Goal: Information Seeking & Learning: Learn about a topic

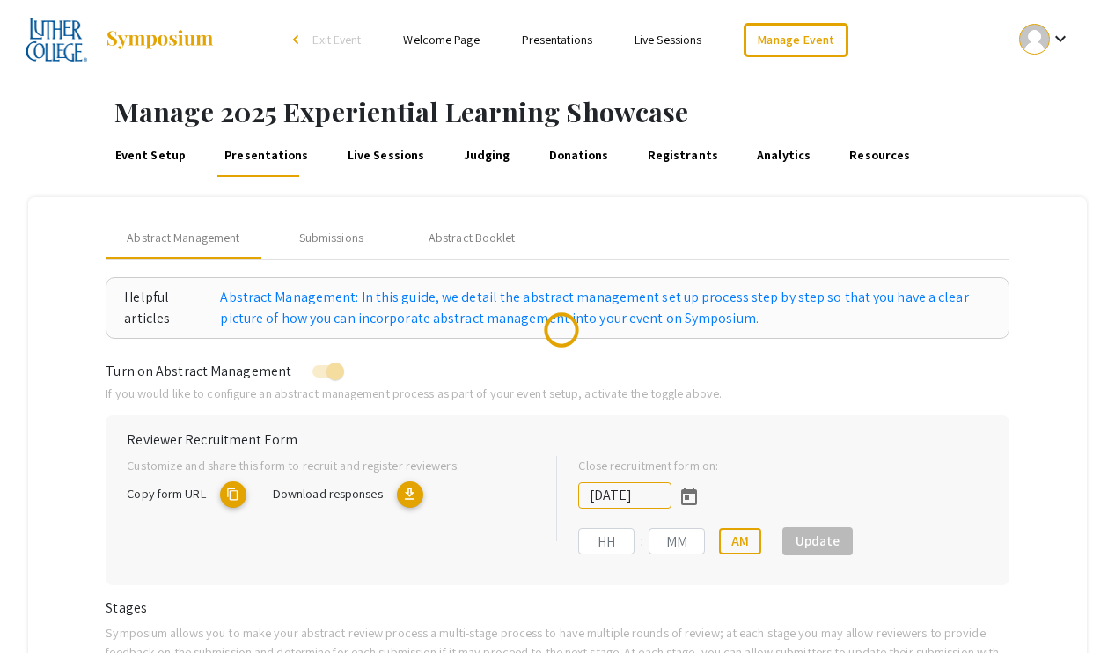
type input "[DATE]"
type input "11"
type input "59"
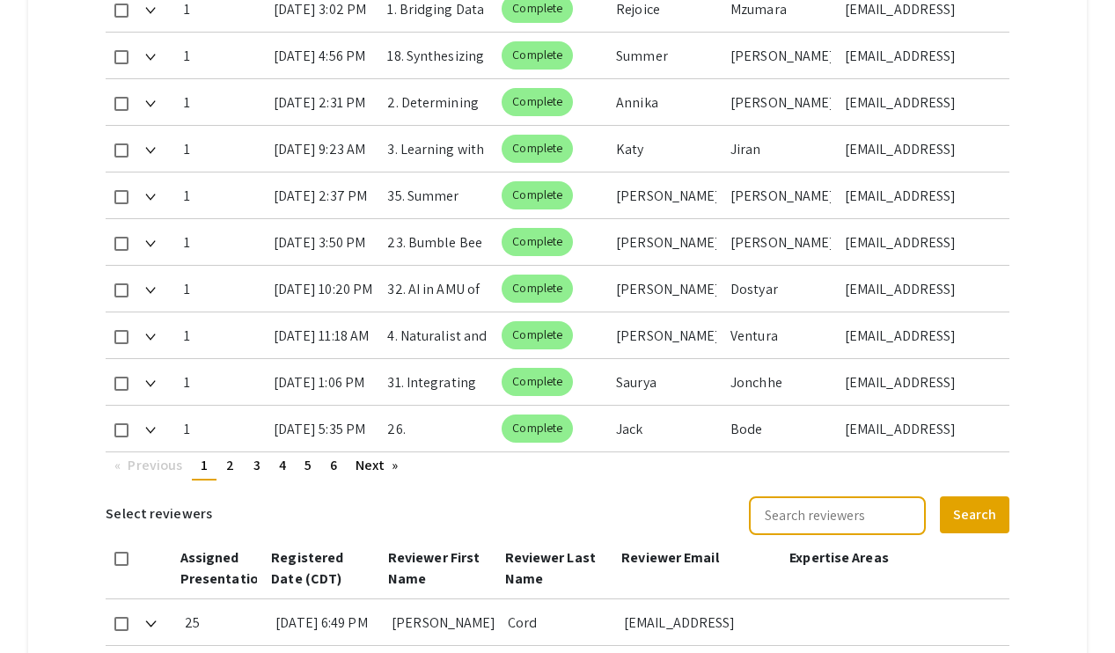
scroll to position [1031, 0]
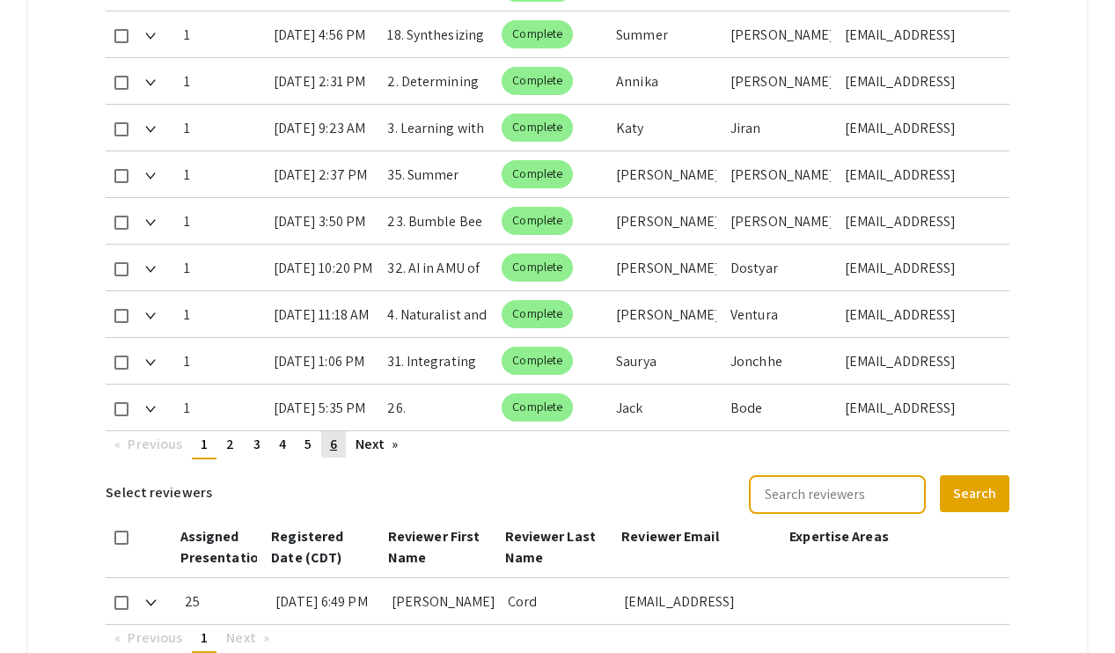
click at [338, 444] on link "page 6" at bounding box center [333, 444] width 25 height 26
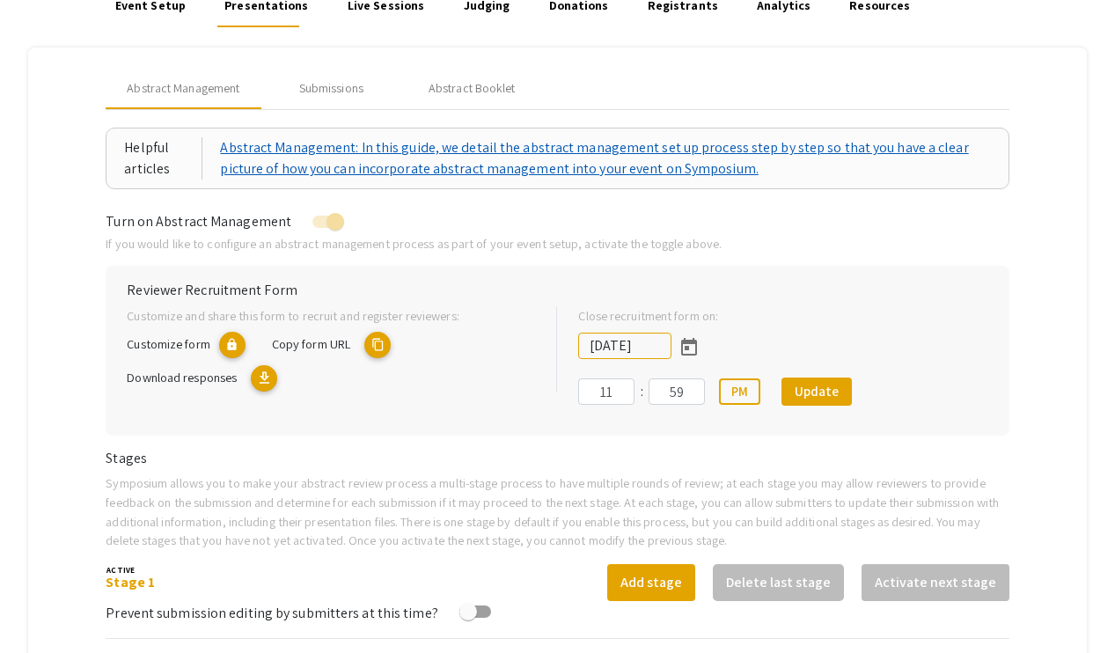
scroll to position [128, 0]
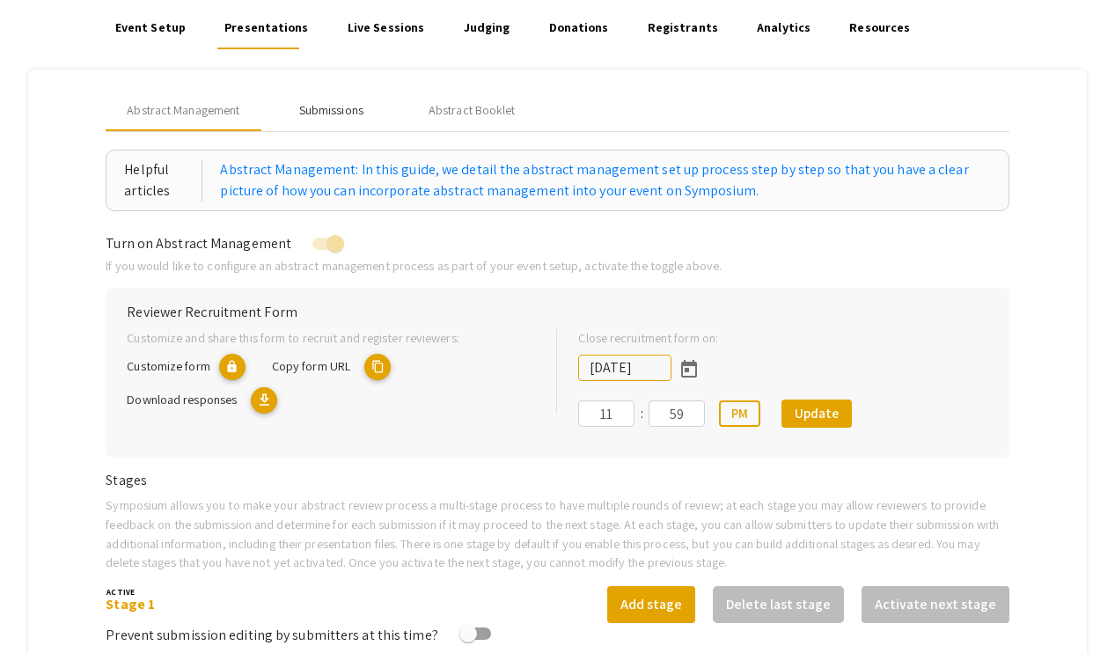
click at [343, 113] on div "Submissions" at bounding box center [331, 110] width 64 height 18
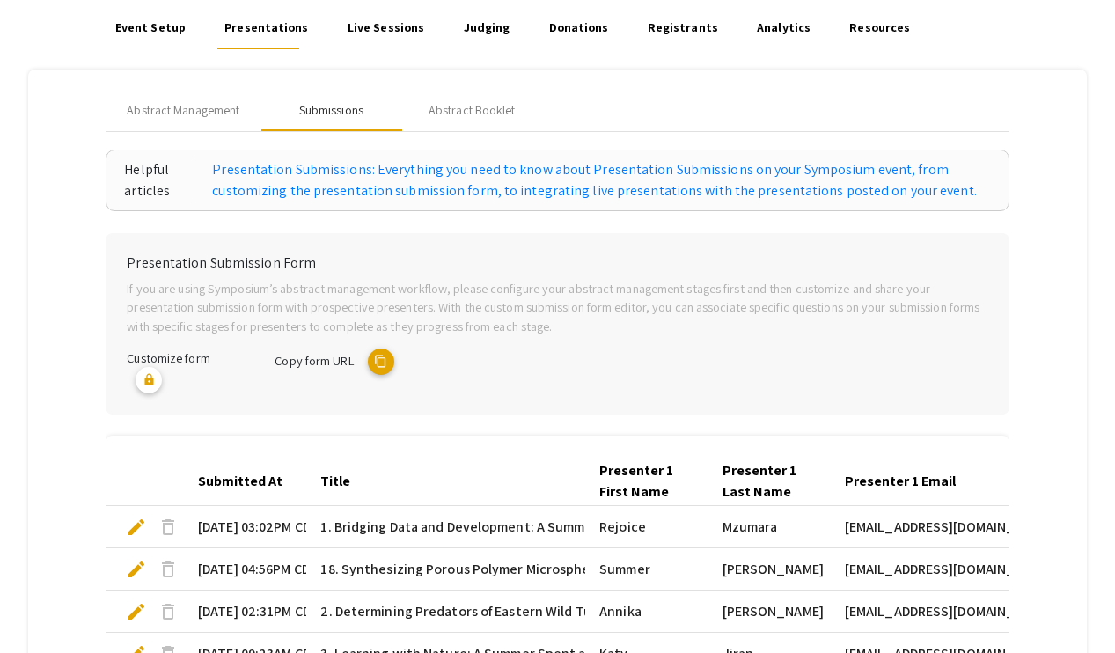
scroll to position [596, 0]
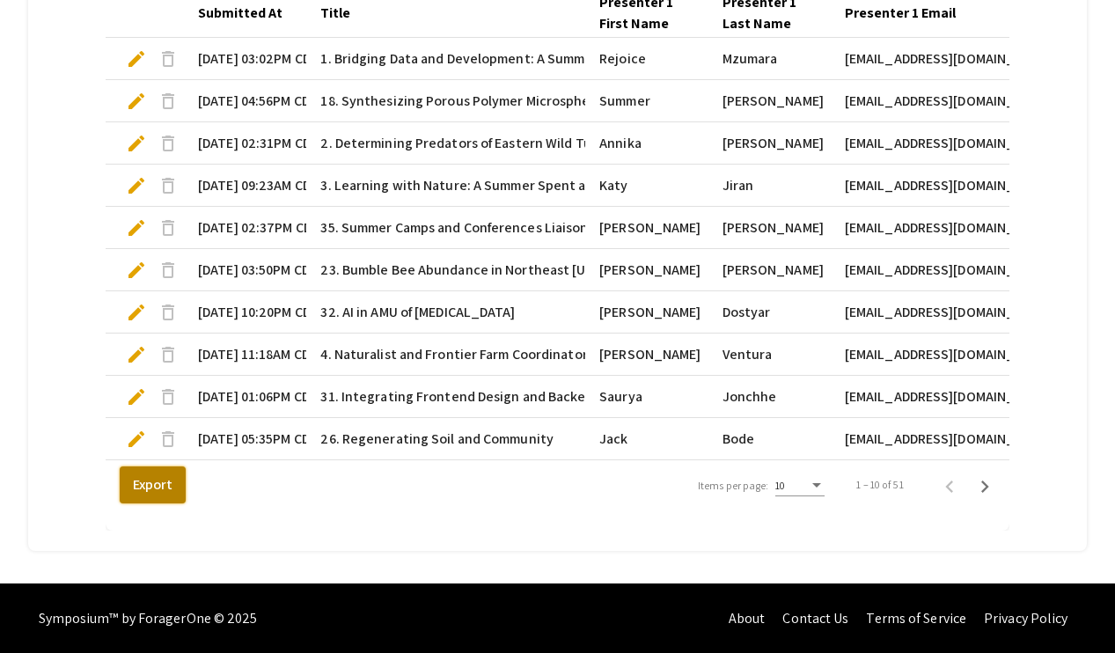
click at [168, 488] on button "Export" at bounding box center [153, 484] width 66 height 37
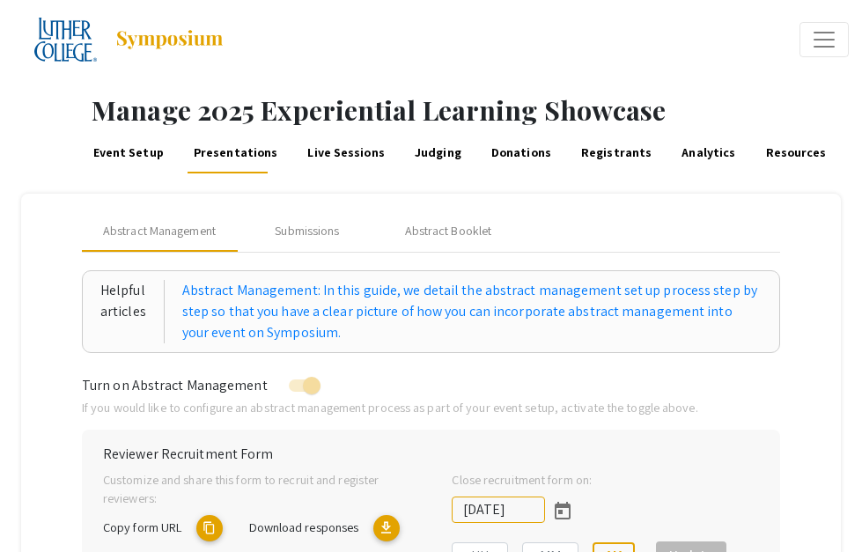
type input "[DATE]"
type input "11"
type input "59"
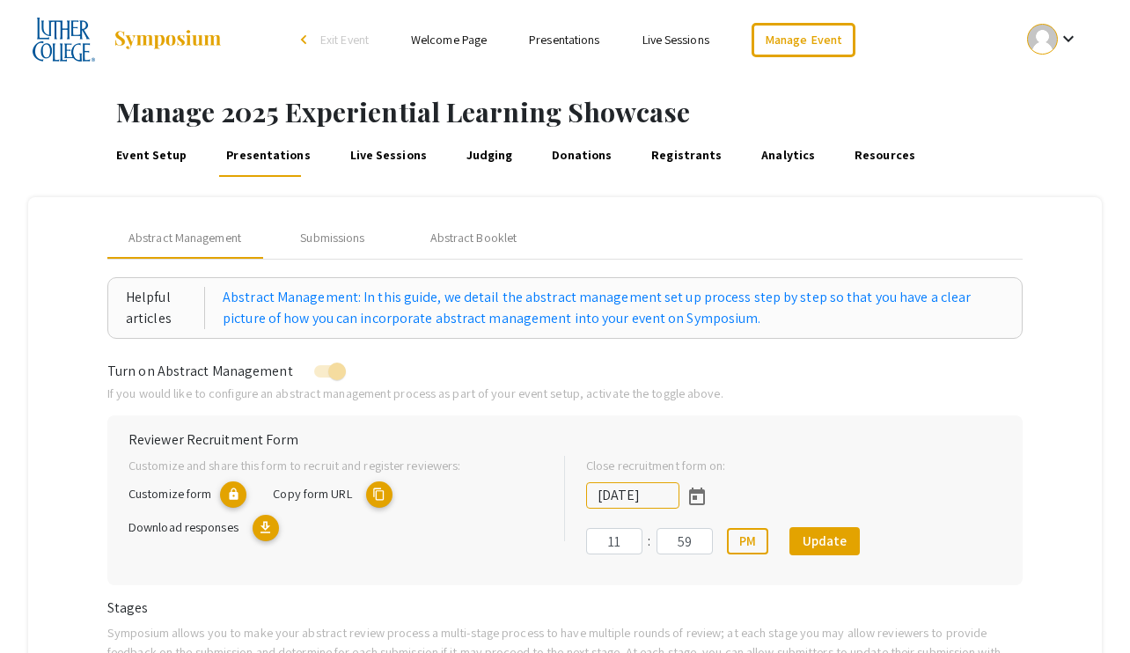
click at [547, 35] on link "Presentations" at bounding box center [564, 40] width 70 height 16
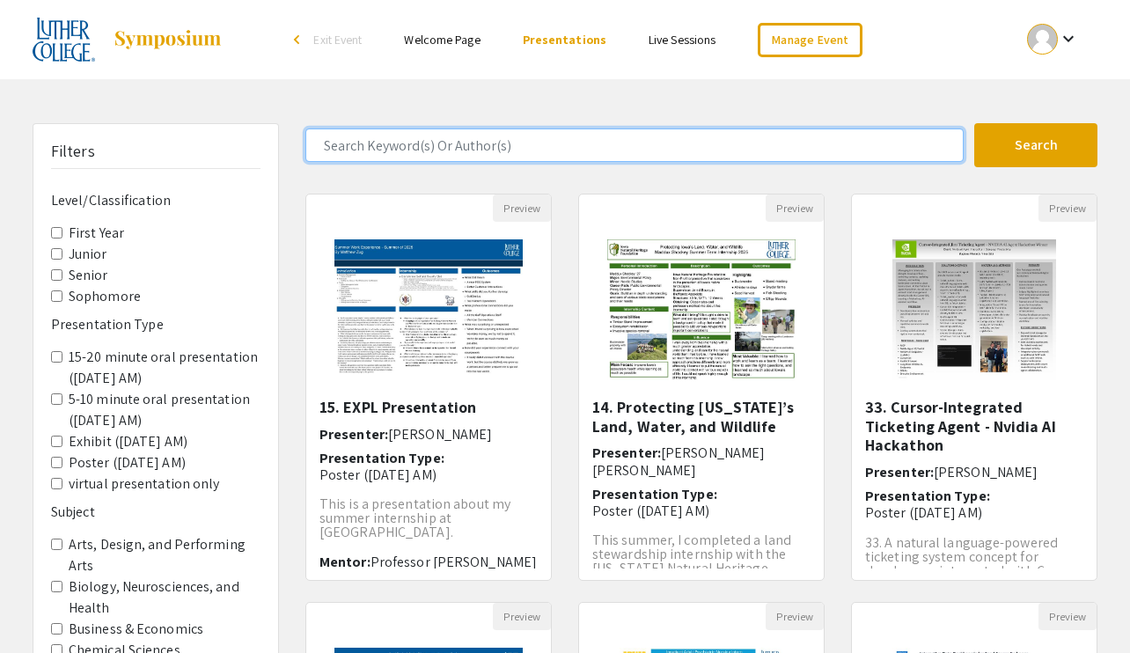
click at [555, 144] on input "Search Keyword(s) Or Author(s)" at bounding box center [634, 144] width 658 height 33
type input "nin"
click at [861, 123] on button "Search" at bounding box center [1035, 145] width 123 height 44
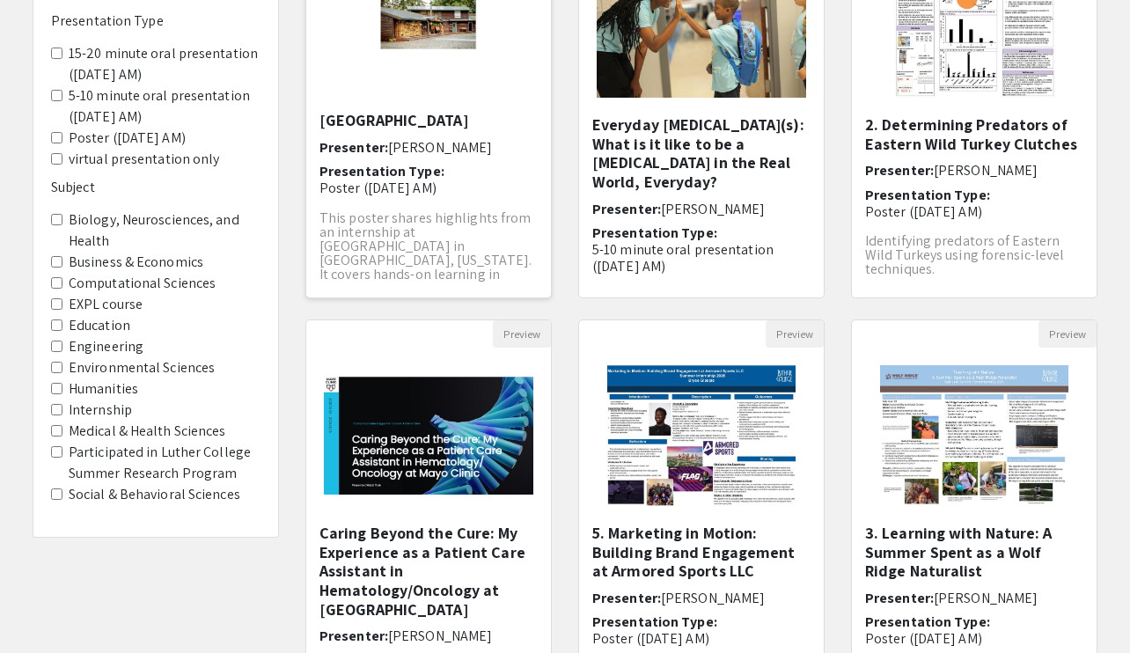
scroll to position [514, 0]
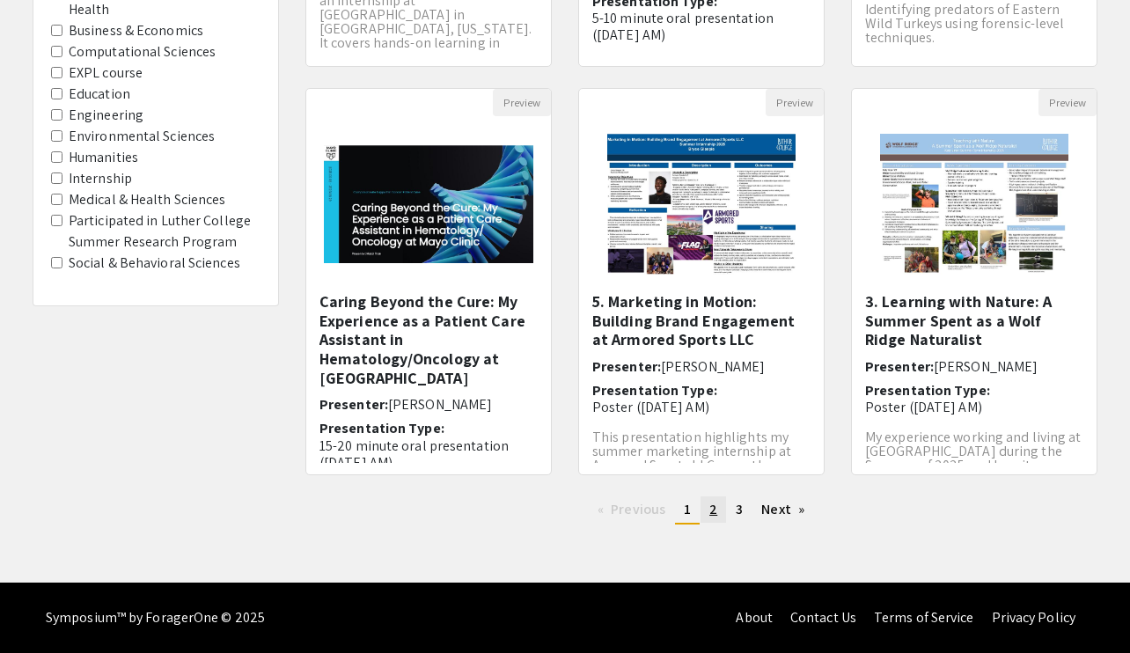
click at [713, 512] on span "2" at bounding box center [713, 509] width 8 height 18
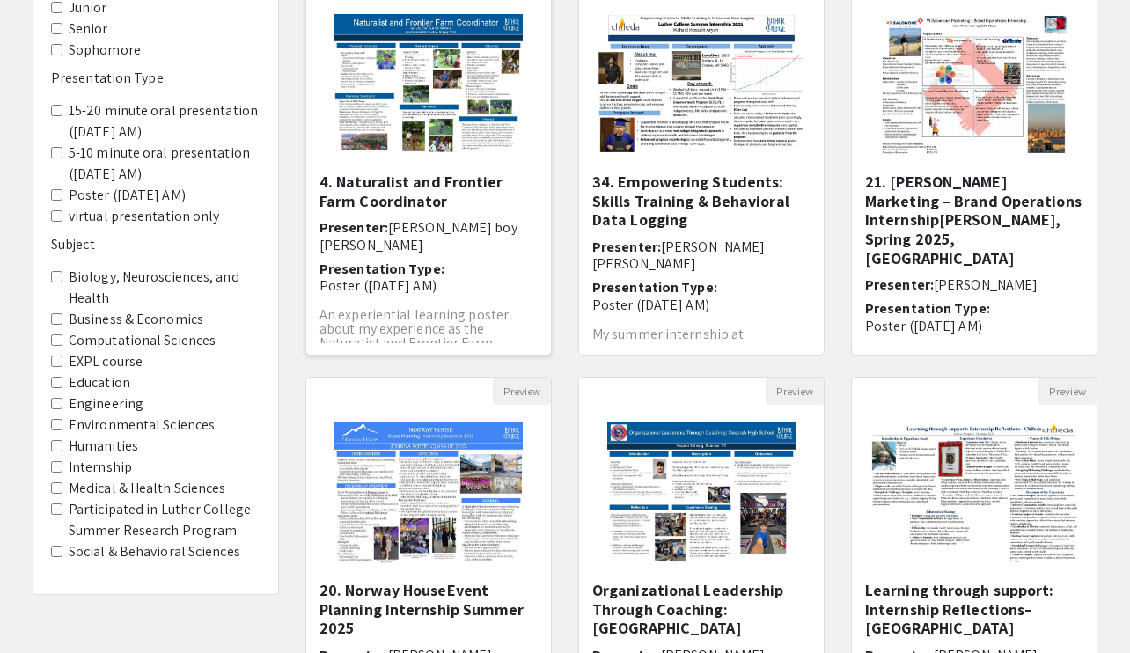
scroll to position [429, 0]
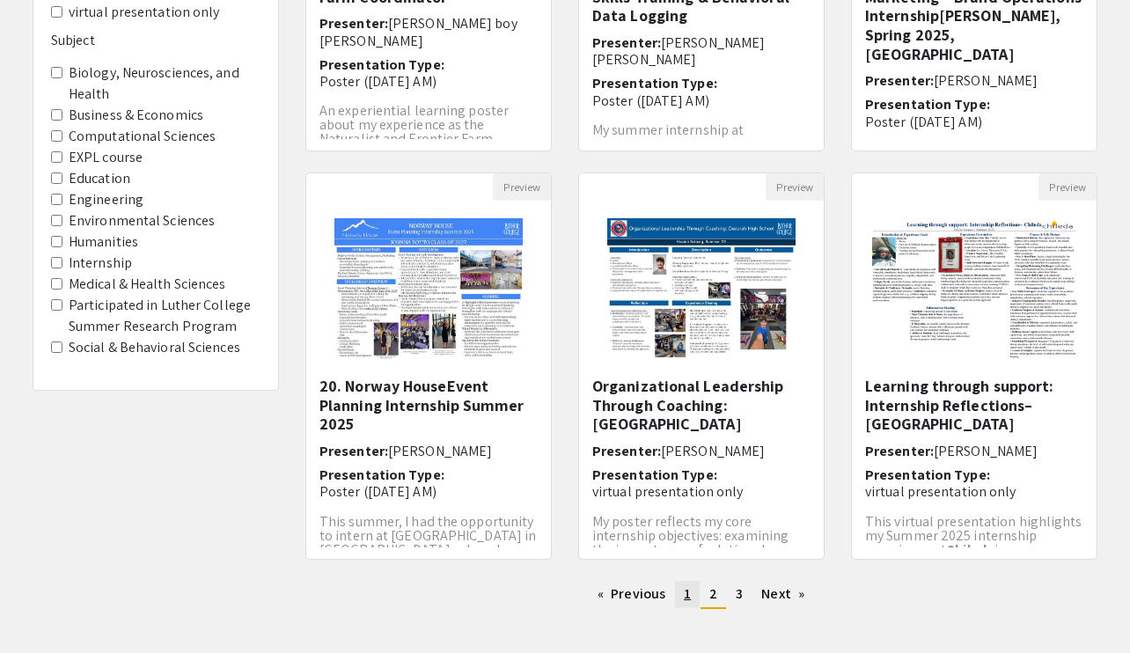
click at [689, 551] on span "1" at bounding box center [687, 593] width 7 height 18
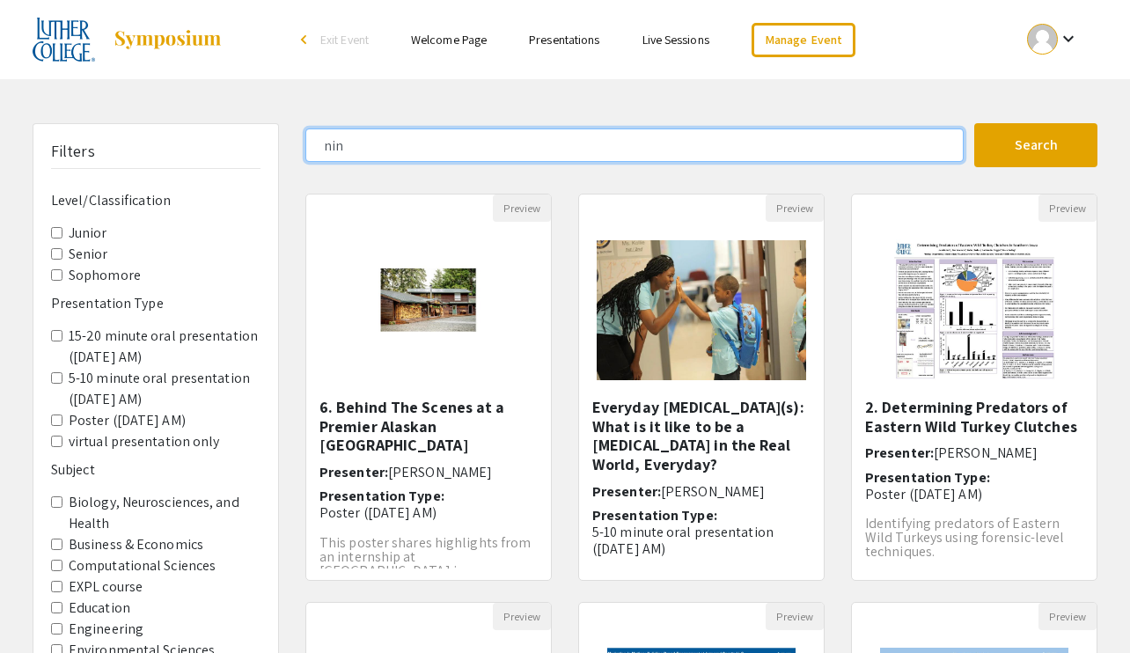
drag, startPoint x: 526, startPoint y: 156, endPoint x: 290, endPoint y: 147, distance: 236.0
click at [293, 148] on div "nin" at bounding box center [633, 144] width 682 height 33
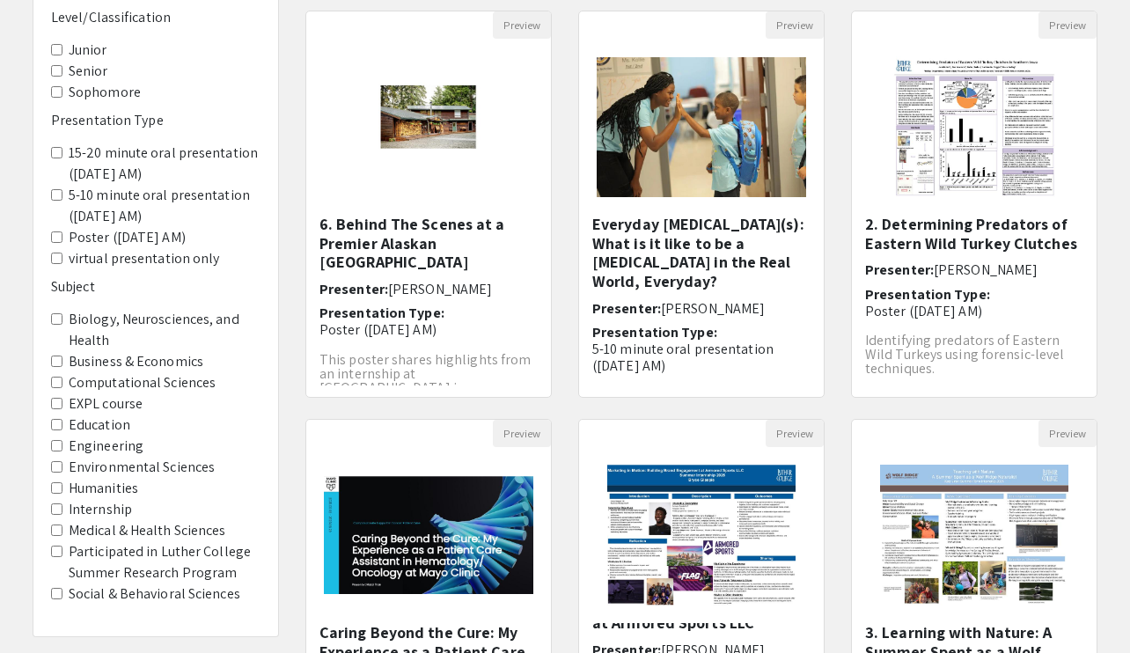
scroll to position [167, 0]
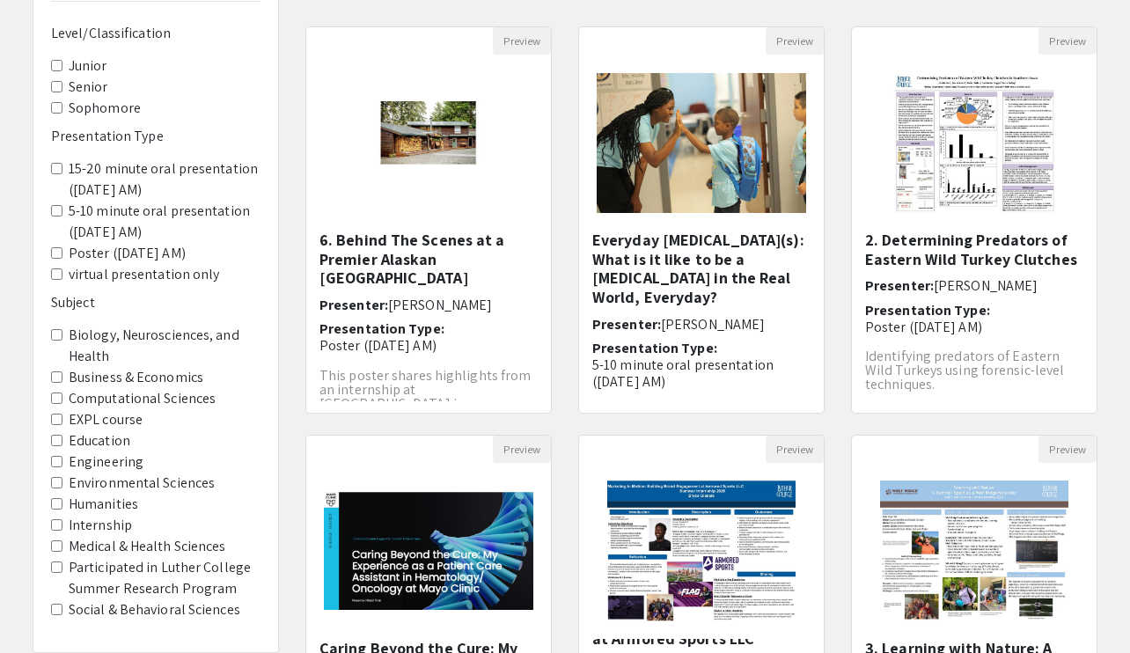
click at [108, 186] on label "15-20 minute oral presentation ([DATE] AM)" at bounding box center [165, 179] width 192 height 42
click at [62, 174] on AM\) "15-20 minute oral presentation ([DATE] AM)" at bounding box center [56, 168] width 11 height 11
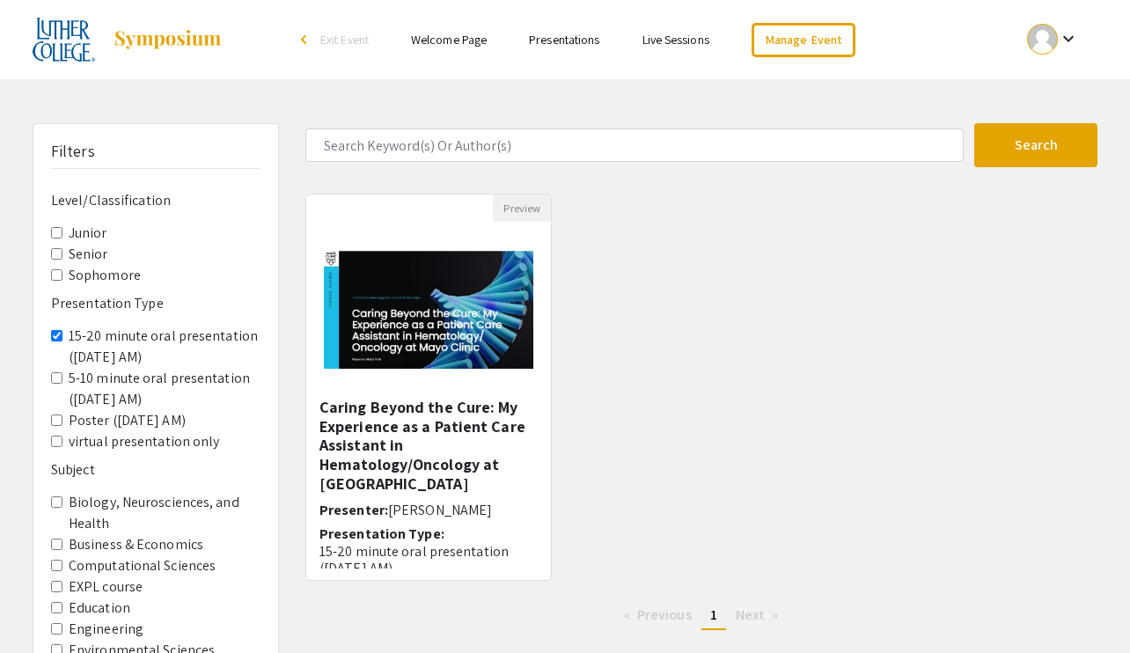
click at [93, 336] on label "15-20 minute oral presentation ([DATE] AM)" at bounding box center [165, 347] width 192 height 42
click at [62, 336] on AM\) "15-20 minute oral presentation ([DATE] AM)" at bounding box center [56, 335] width 11 height 11
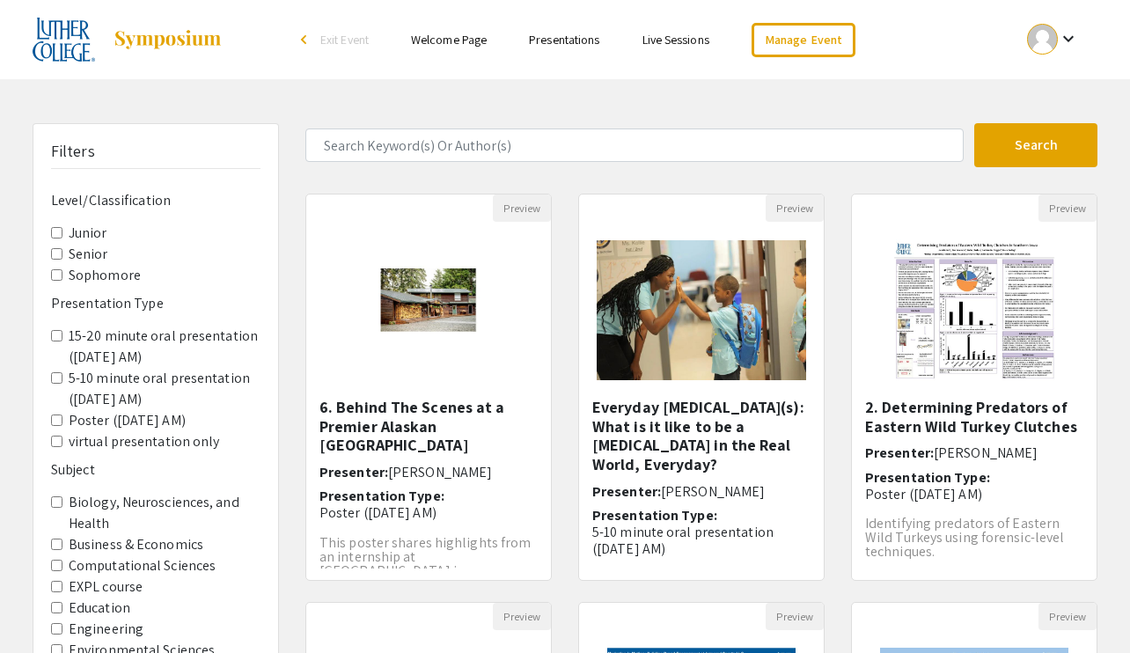
click at [92, 378] on label "5-10 minute oral presentation ([DATE] AM)" at bounding box center [165, 389] width 192 height 42
click at [62, 378] on AM\) "5-10 minute oral presentation ([DATE] AM)" at bounding box center [56, 377] width 11 height 11
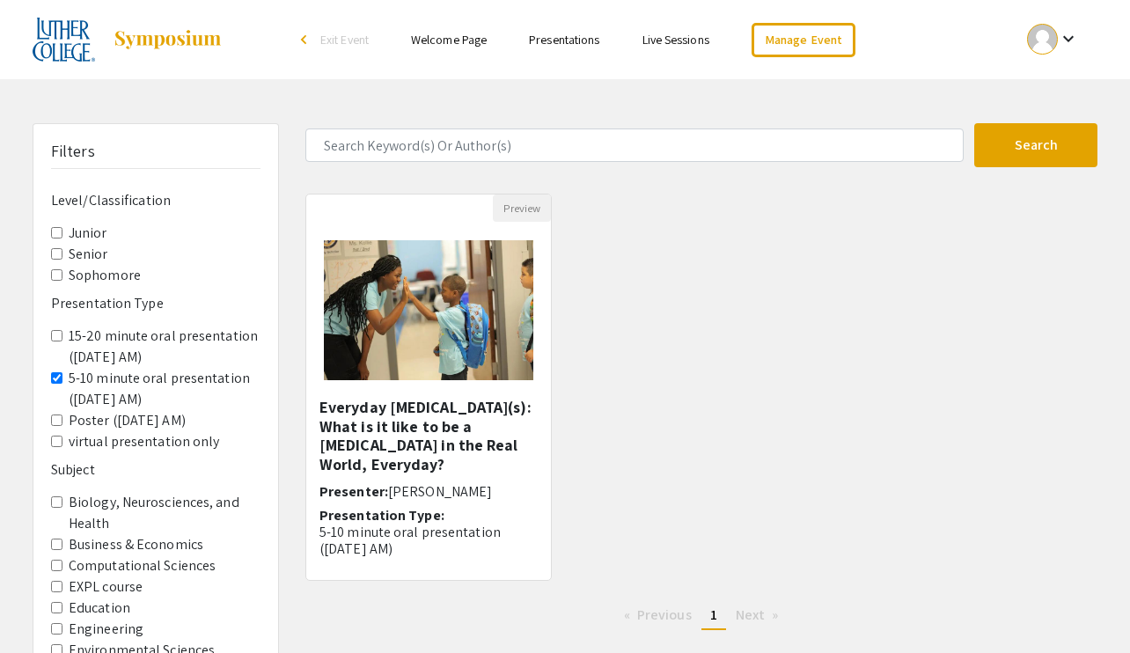
click at [90, 382] on label "5-10 minute oral presentation ([DATE] AM)" at bounding box center [165, 389] width 192 height 42
click at [62, 382] on AM\) "5-10 minute oral presentation ([DATE] AM)" at bounding box center [56, 377] width 11 height 11
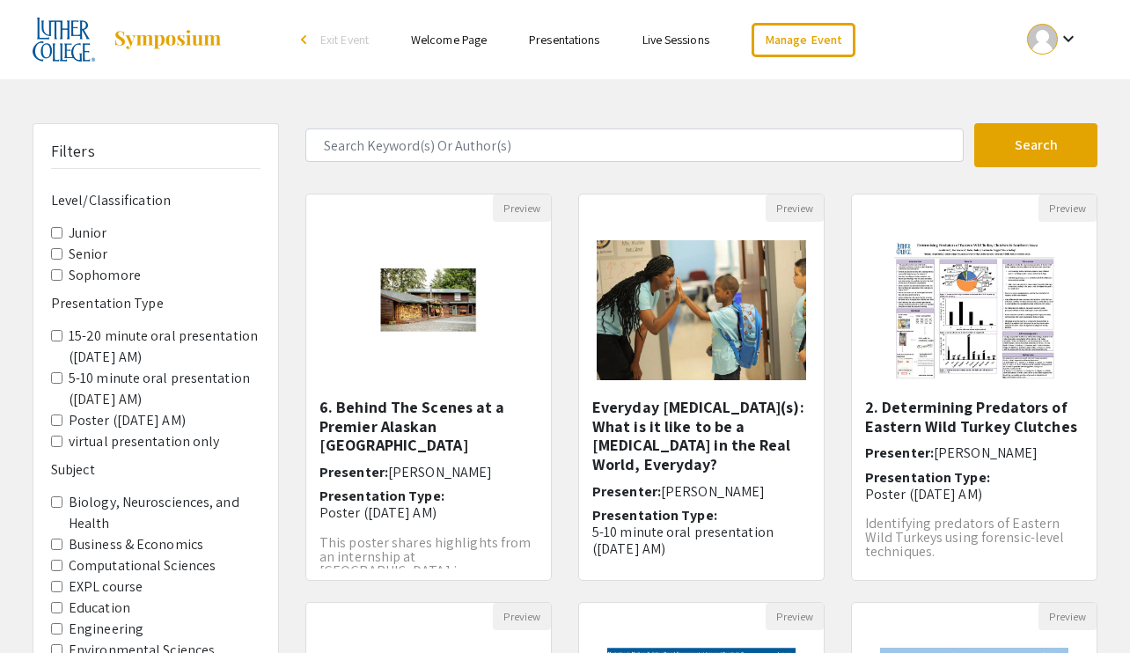
click at [96, 340] on label "15-20 minute oral presentation ([DATE] AM)" at bounding box center [165, 347] width 192 height 42
click at [62, 340] on AM\) "15-20 minute oral presentation ([DATE] AM)" at bounding box center [56, 335] width 11 height 11
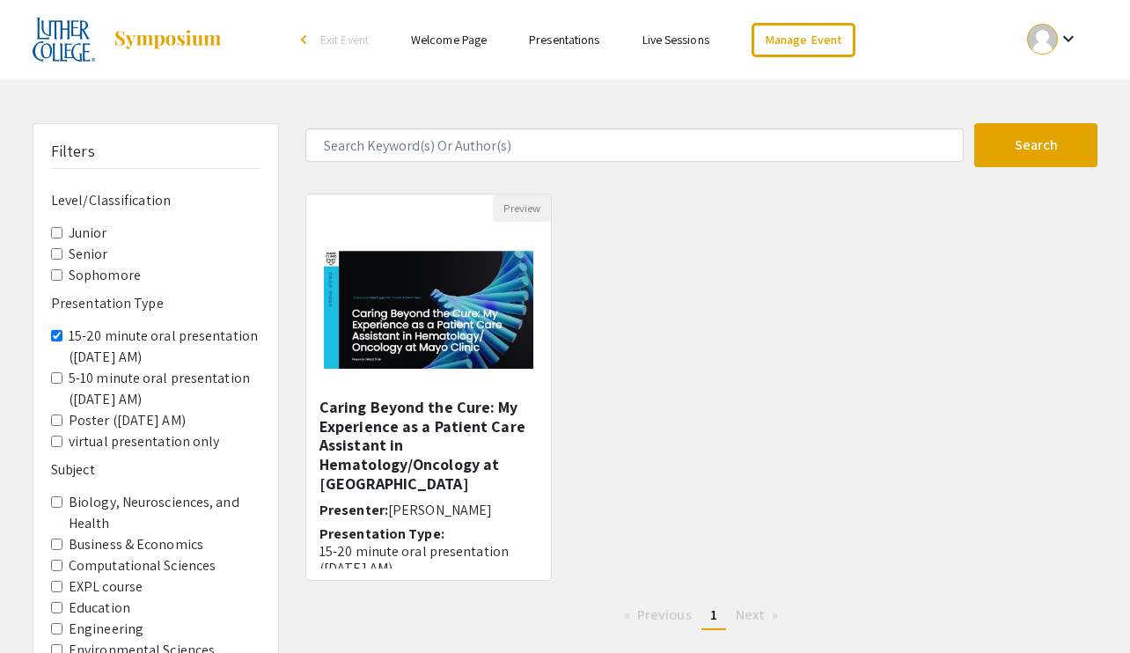
click at [96, 341] on label "15-20 minute oral presentation ([DATE] AM)" at bounding box center [165, 347] width 192 height 42
click at [62, 341] on AM\) "15-20 minute oral presentation ([DATE] AM)" at bounding box center [56, 335] width 11 height 11
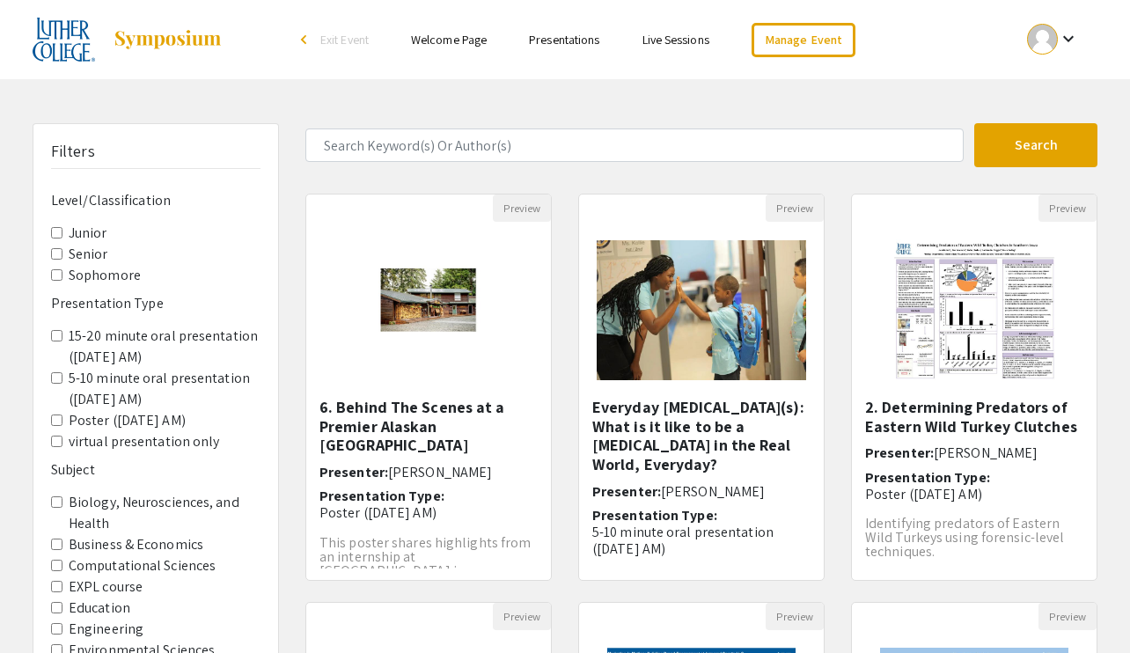
click at [60, 341] on span "15-20 minute oral presentation ([DATE] AM)" at bounding box center [155, 347] width 209 height 42
click at [59, 334] on AM\) "15-20 minute oral presentation ([DATE] AM)" at bounding box center [56, 335] width 11 height 11
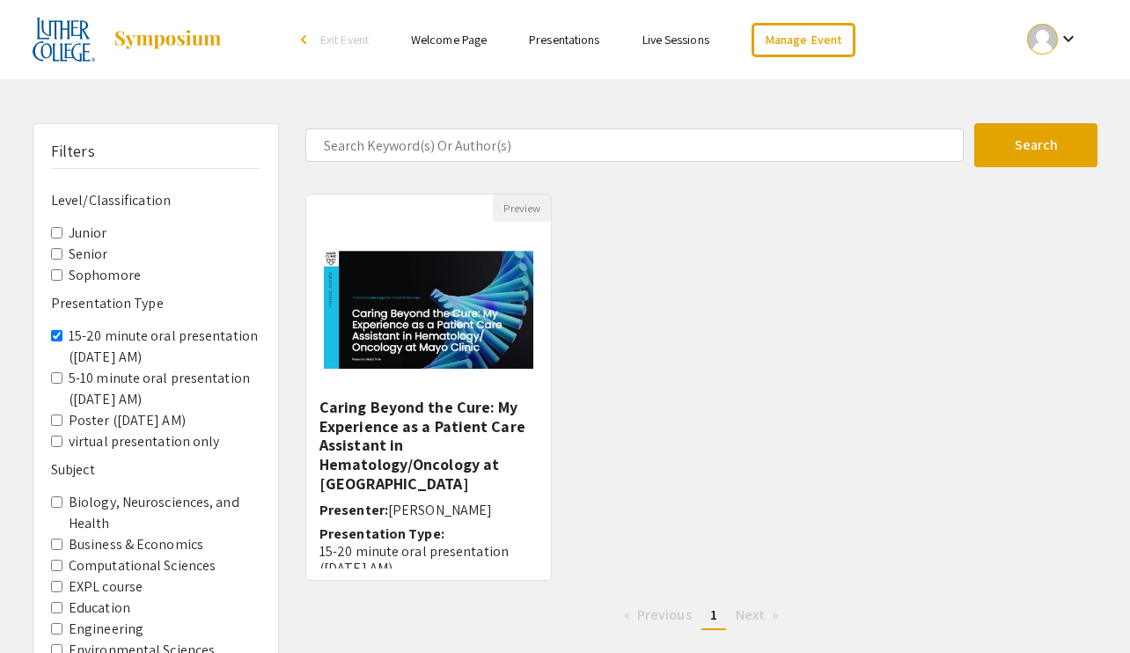
click at [58, 334] on AM\) "15-20 minute oral presentation ([DATE] AM)" at bounding box center [56, 335] width 11 height 11
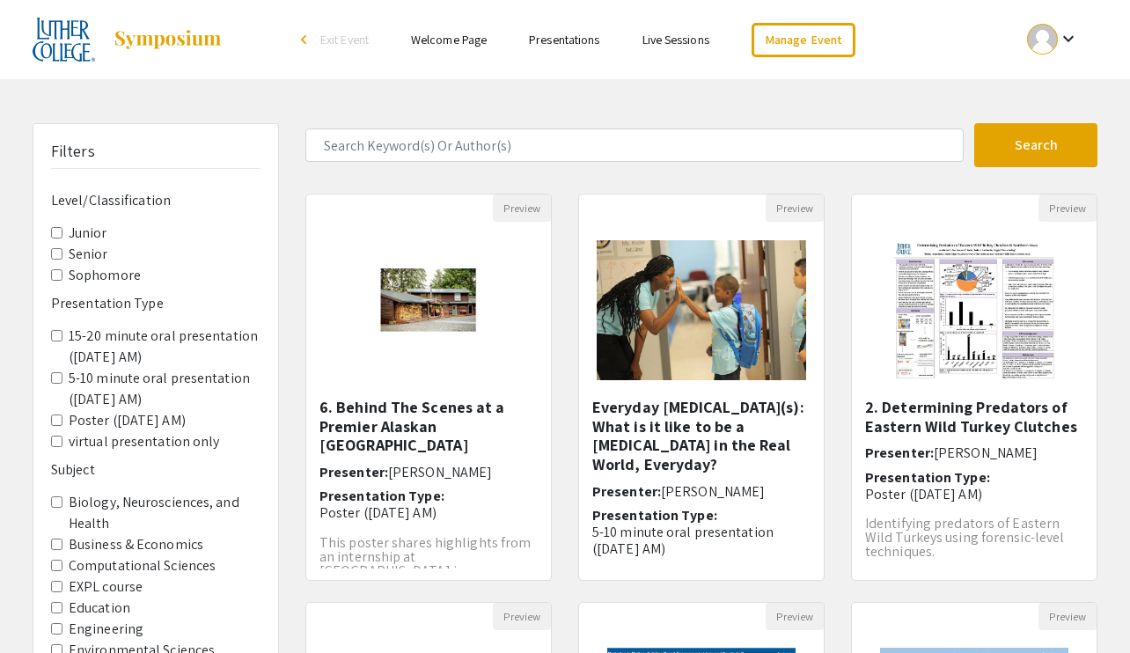
click at [62, 377] on AM\) "5-10 minute oral presentation ([DATE] AM)" at bounding box center [56, 377] width 11 height 11
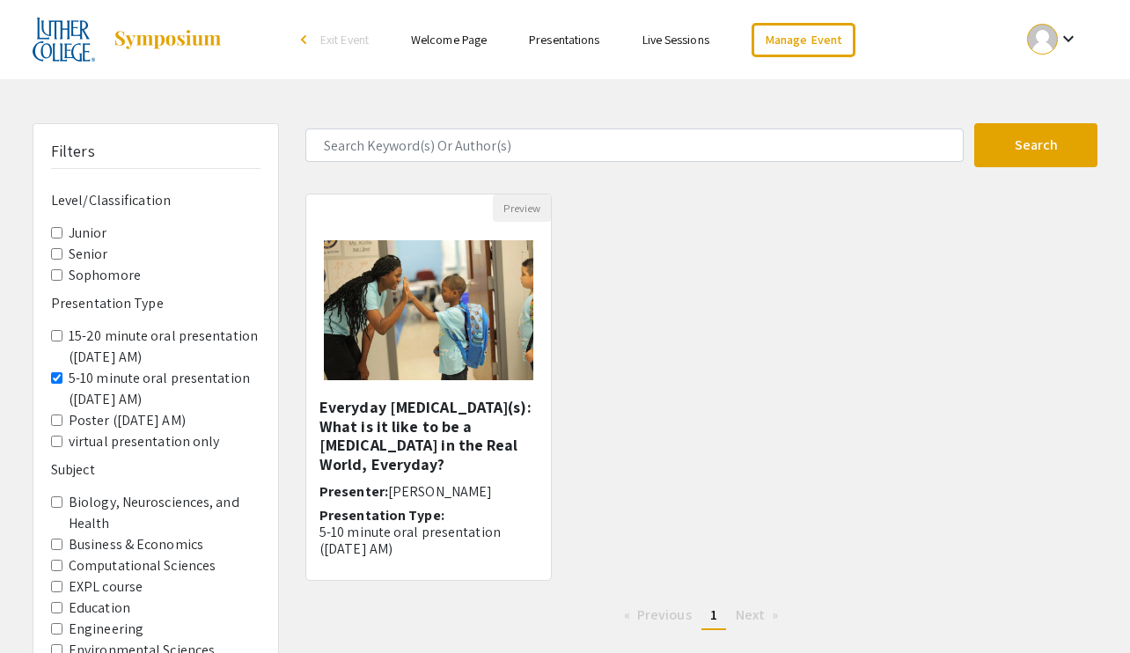
click at [59, 377] on AM\) "5-10 minute oral presentation ([DATE] AM)" at bounding box center [56, 377] width 11 height 11
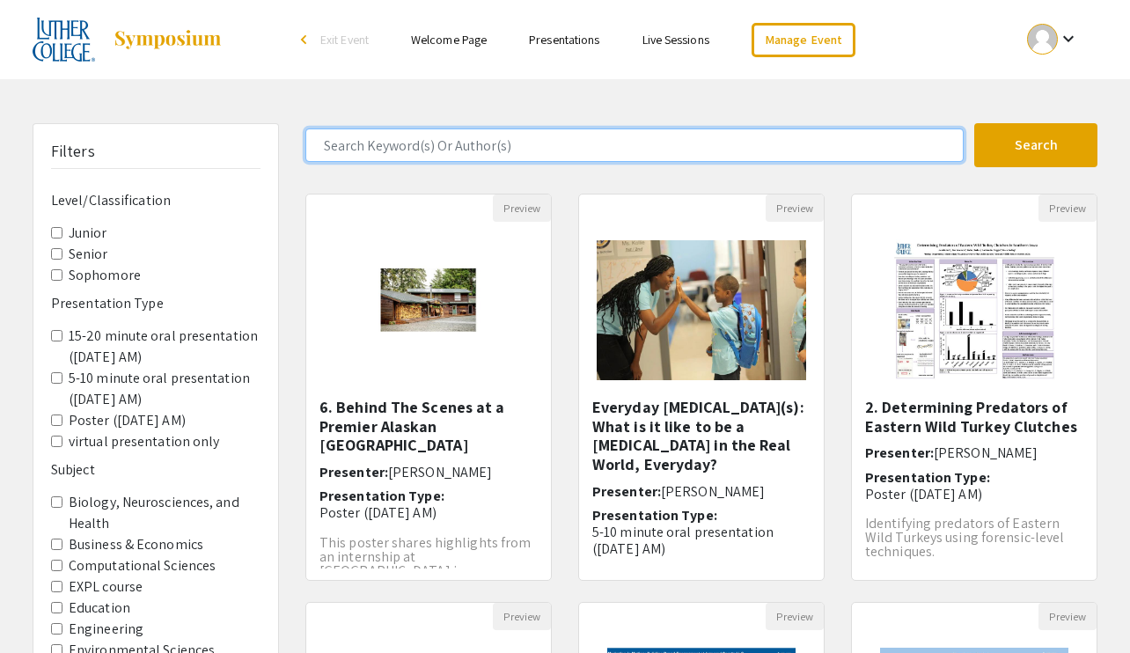
click at [486, 146] on input "Search Keyword(s) Or Author(s)" at bounding box center [634, 144] width 658 height 33
click at [861, 123] on button "Search" at bounding box center [1035, 145] width 123 height 44
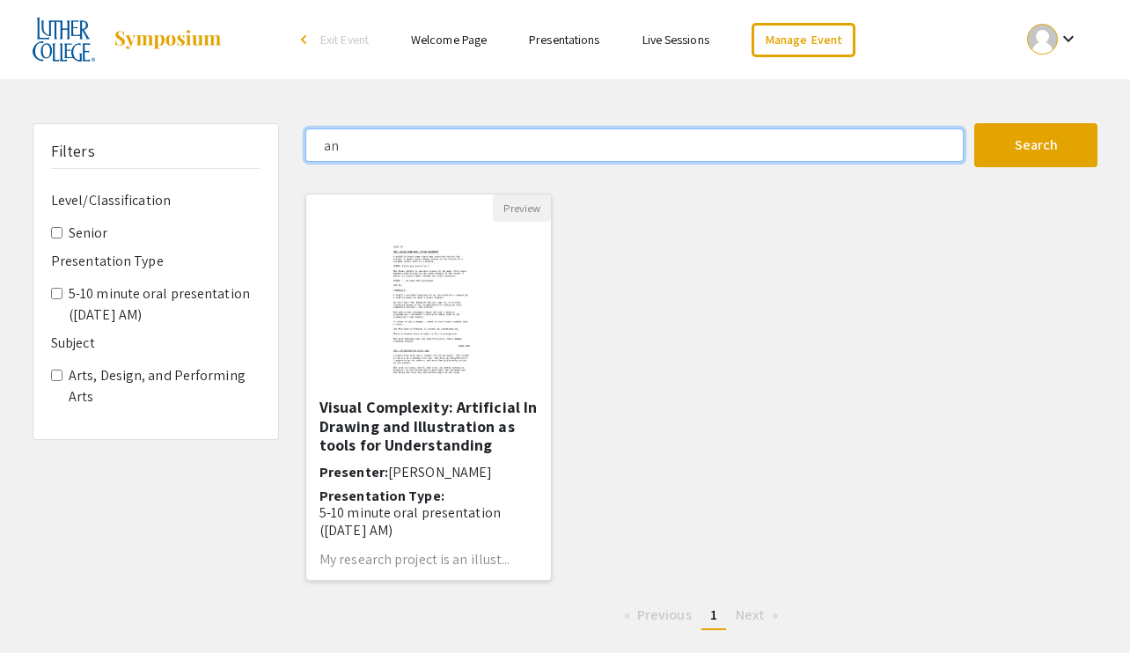
type input "a"
click at [861, 123] on button "Search" at bounding box center [1035, 145] width 123 height 44
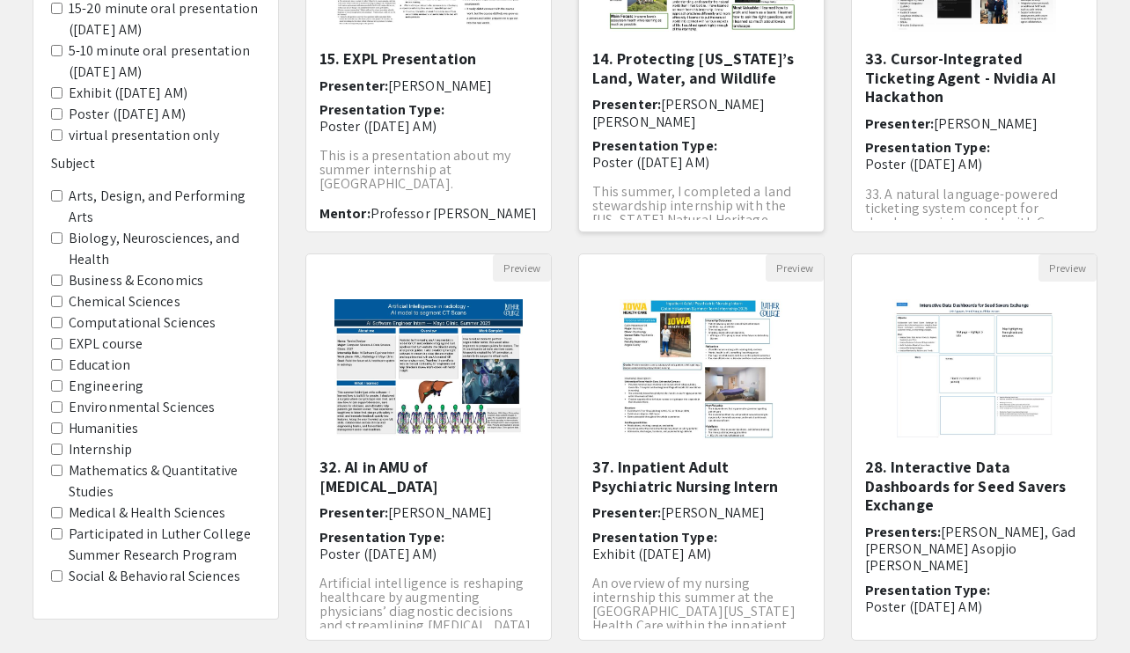
scroll to position [503, 0]
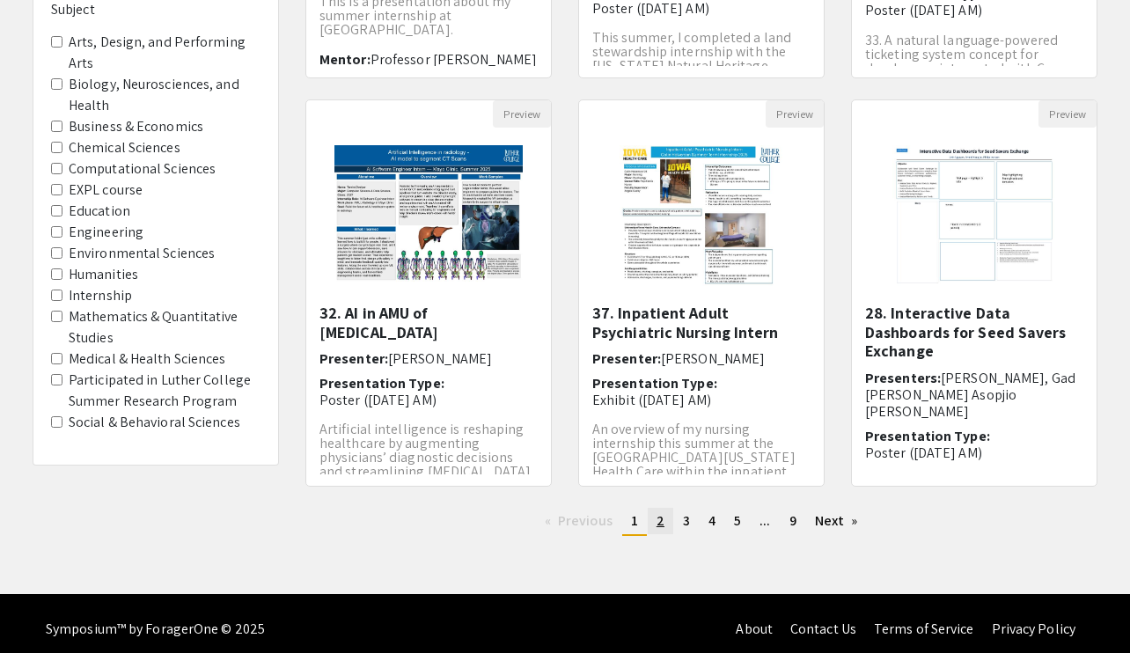
click at [662, 525] on span "2" at bounding box center [661, 520] width 8 height 18
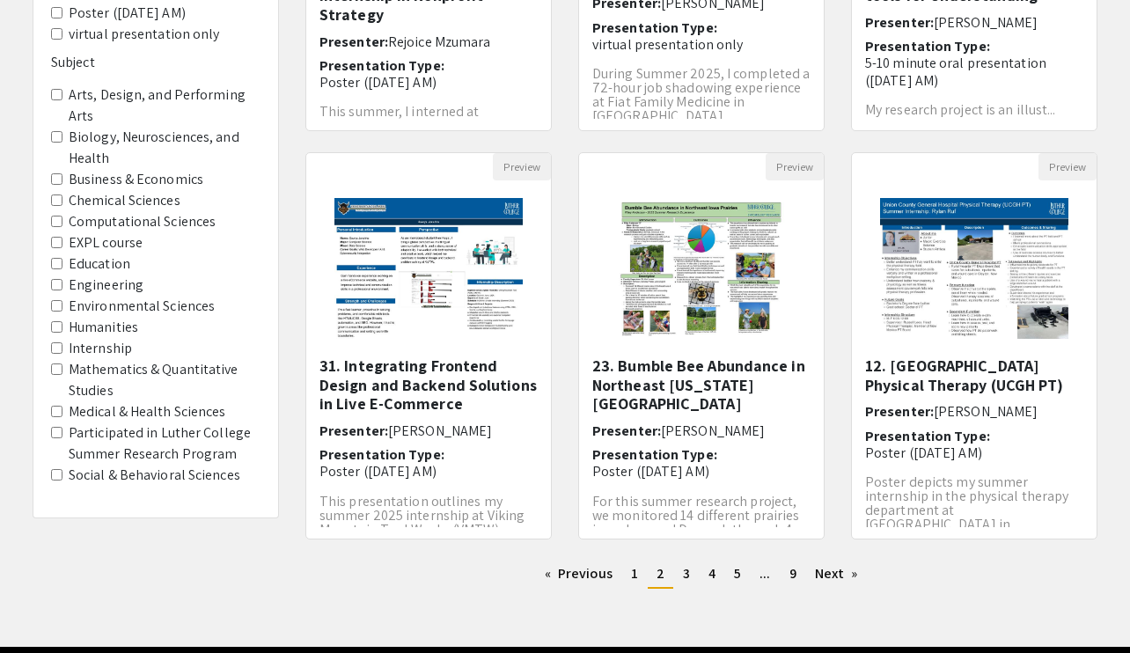
scroll to position [466, 0]
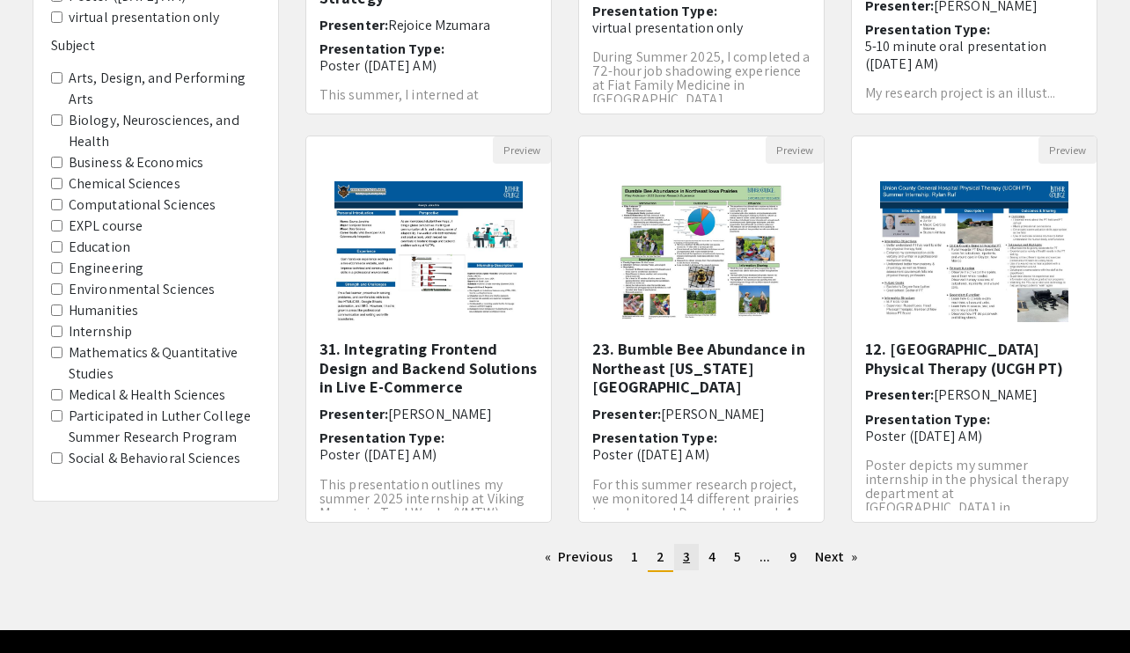
click at [689, 551] on link "page 3" at bounding box center [686, 557] width 25 height 26
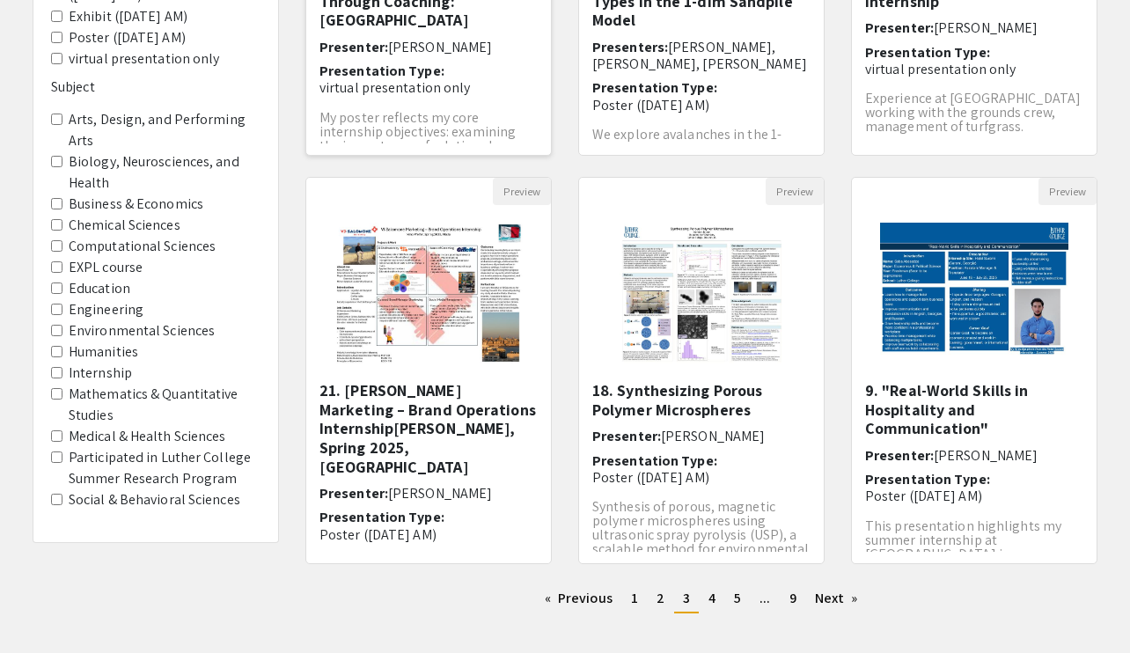
scroll to position [454, 0]
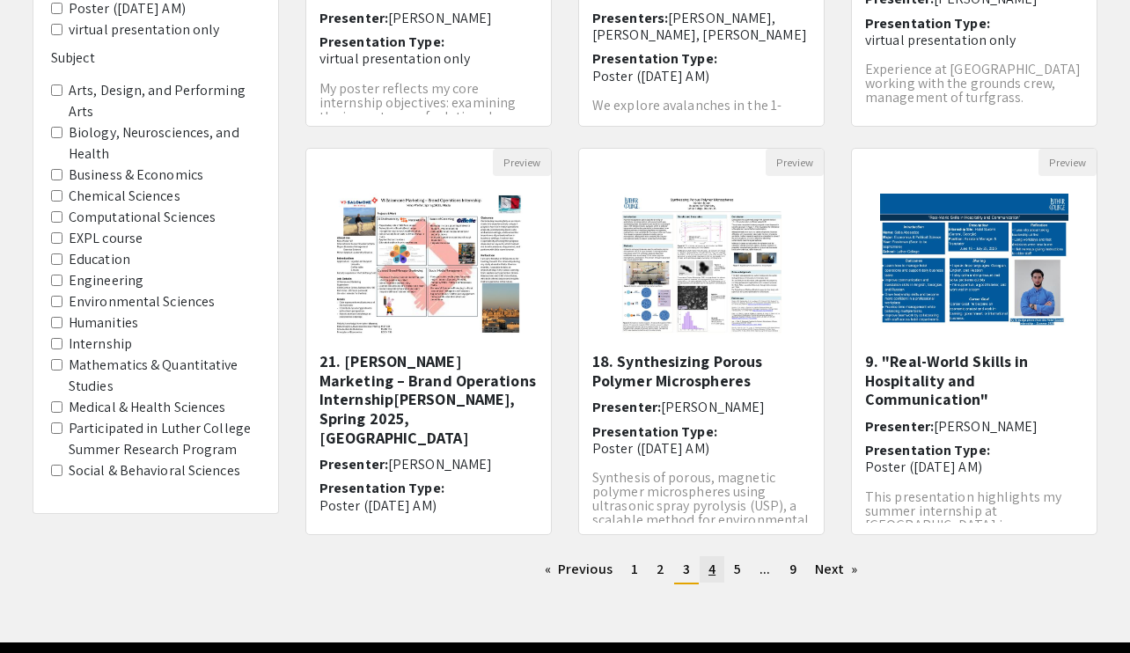
click at [713, 551] on span "4" at bounding box center [711, 569] width 7 height 18
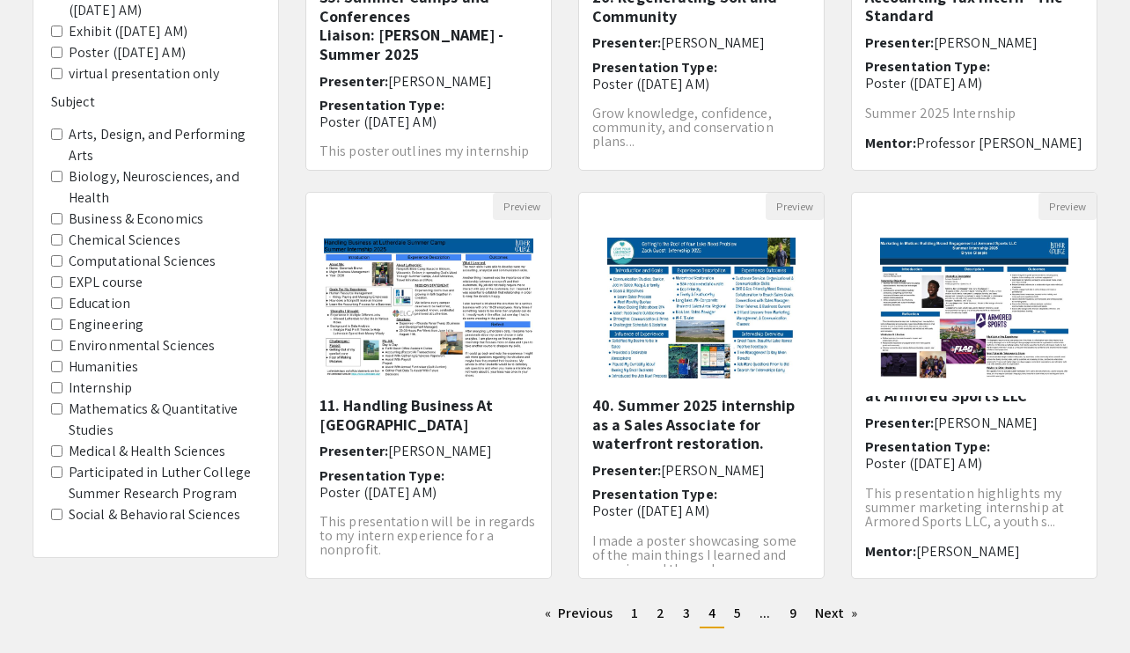
scroll to position [514, 0]
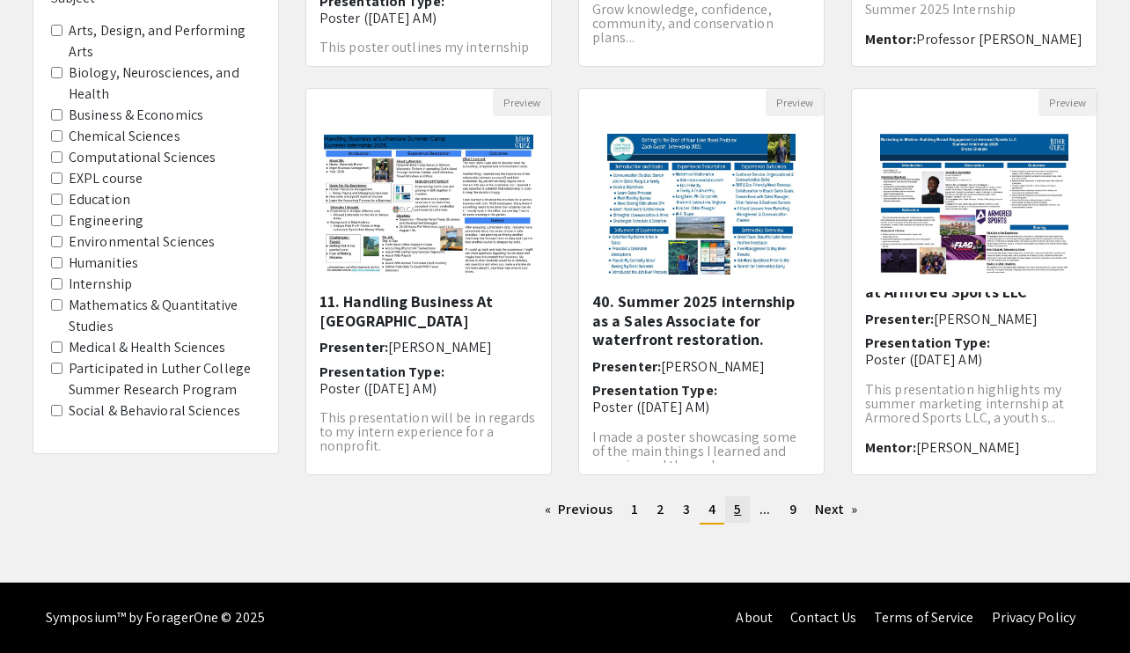
click at [737, 513] on span "5" at bounding box center [737, 509] width 7 height 18
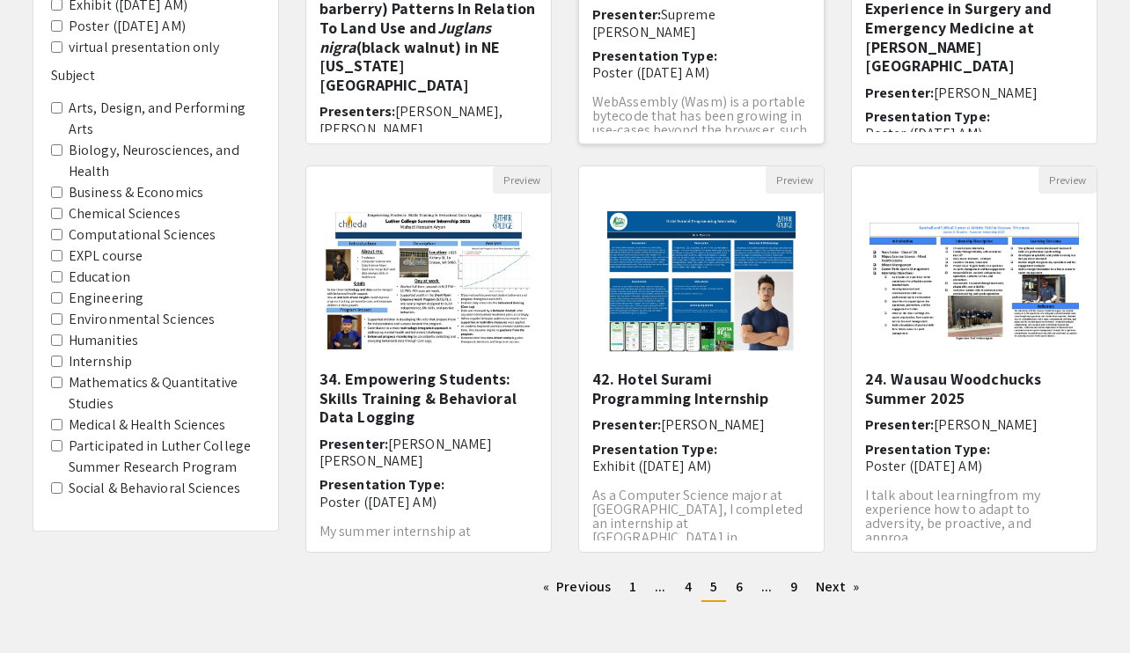
scroll to position [458, 0]
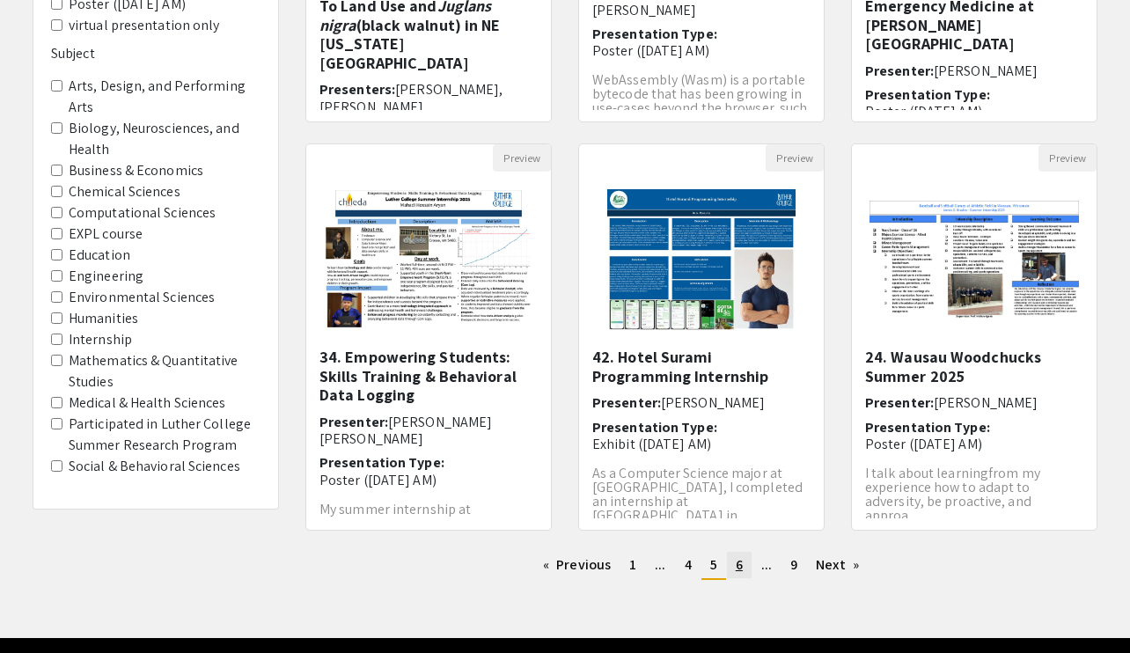
click at [737, 551] on span "6" at bounding box center [739, 564] width 7 height 18
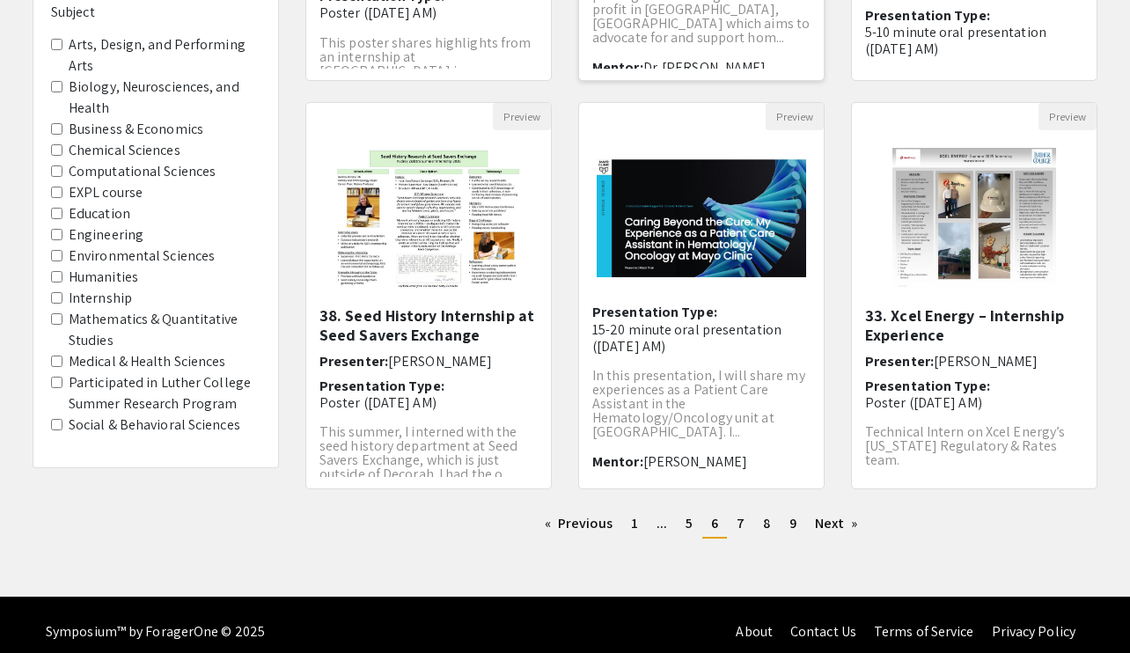
scroll to position [514, 0]
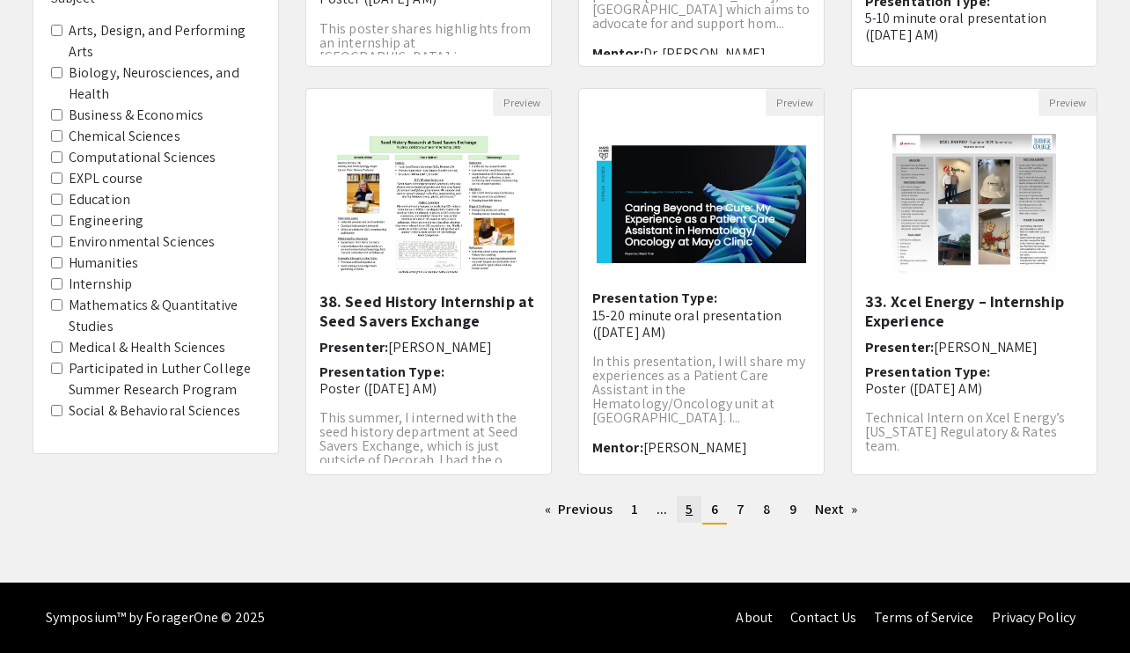
click at [695, 515] on link "page 5" at bounding box center [689, 509] width 25 height 26
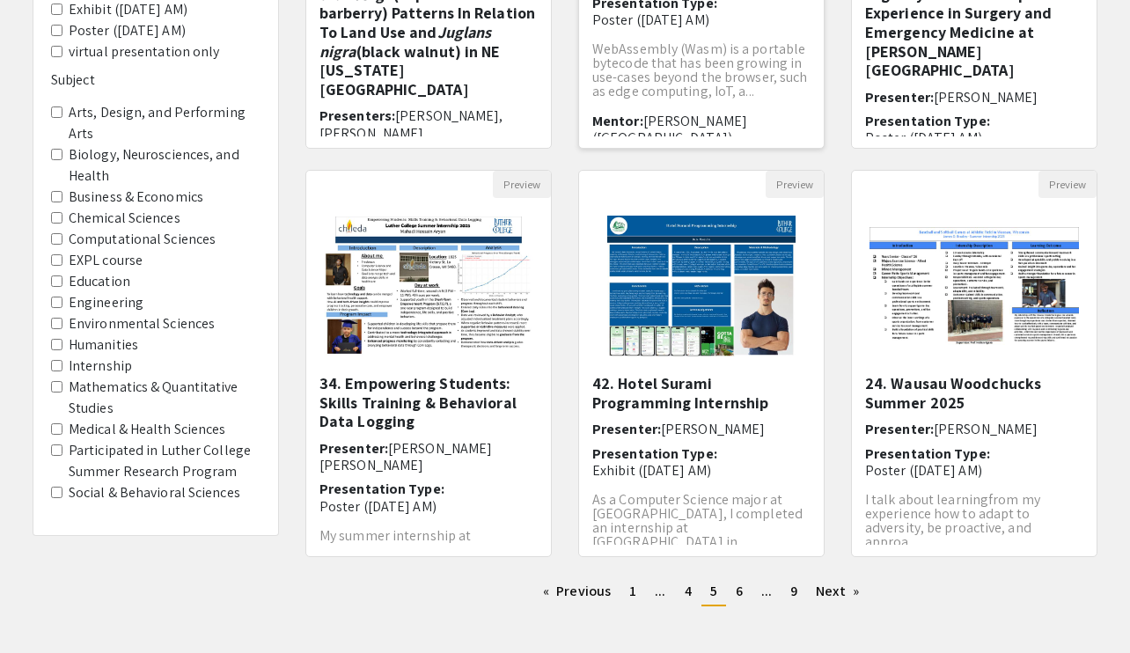
scroll to position [14, 0]
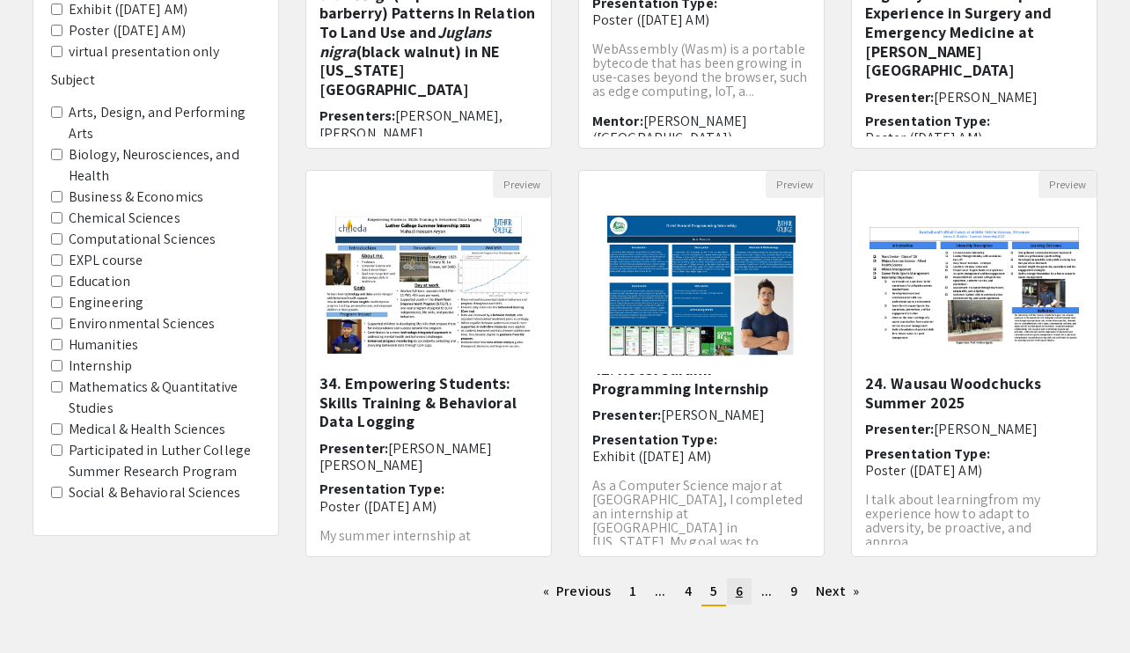
click at [740, 551] on span "6" at bounding box center [739, 591] width 7 height 18
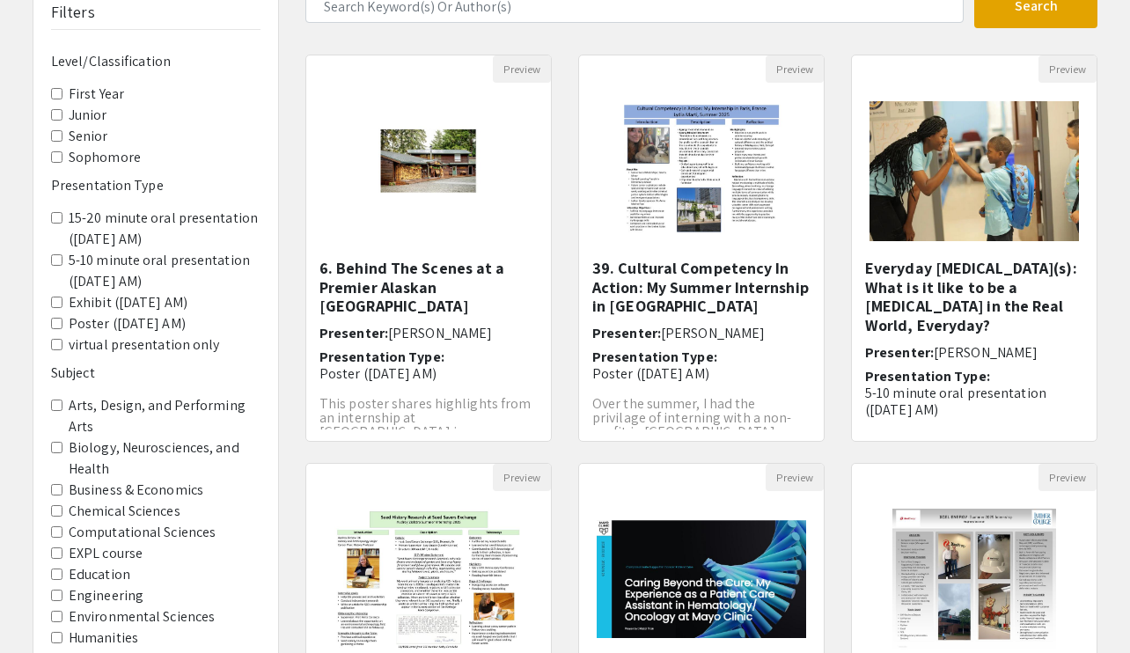
scroll to position [514, 0]
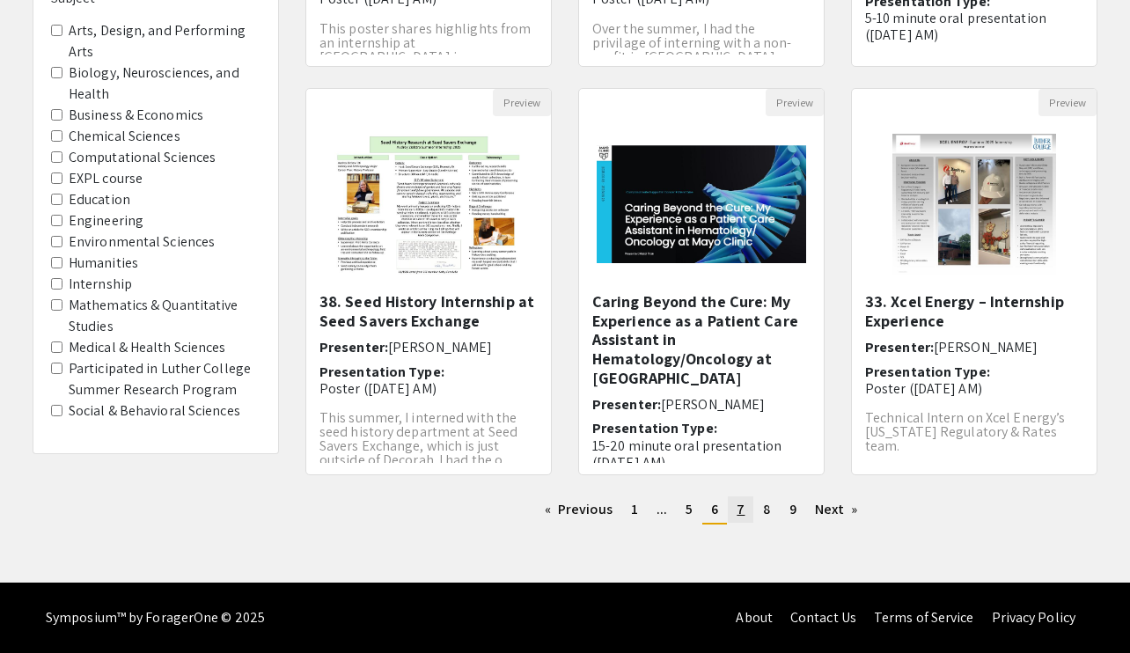
click at [741, 507] on span "7" at bounding box center [741, 509] width 8 height 18
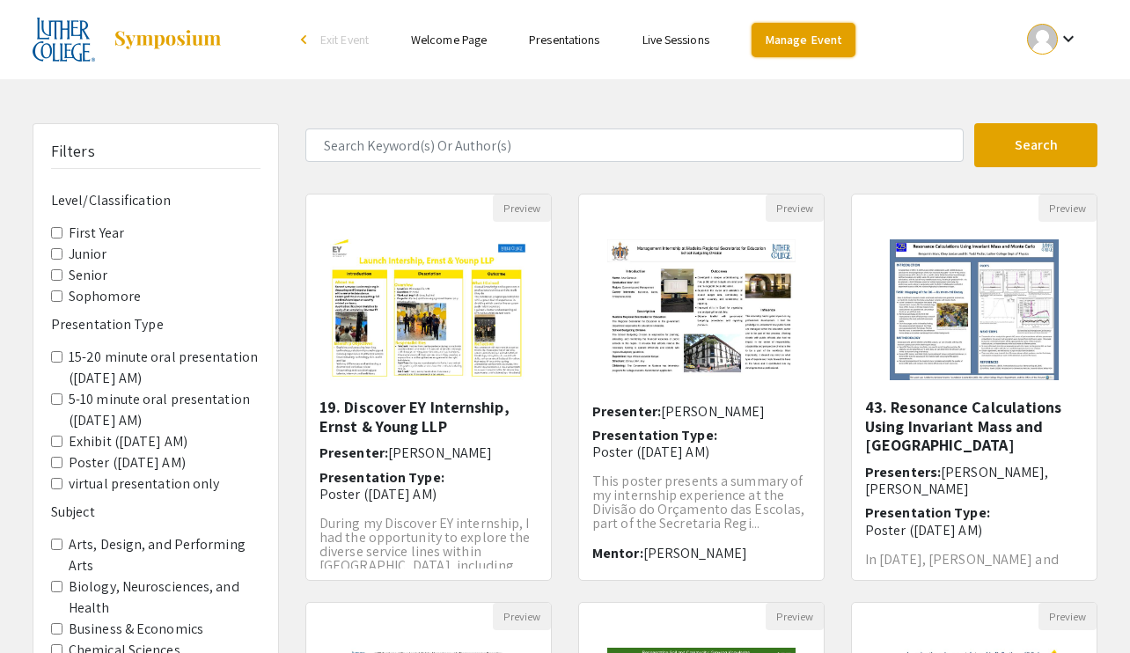
click at [811, 40] on link "Manage Event" at bounding box center [804, 40] width 104 height 34
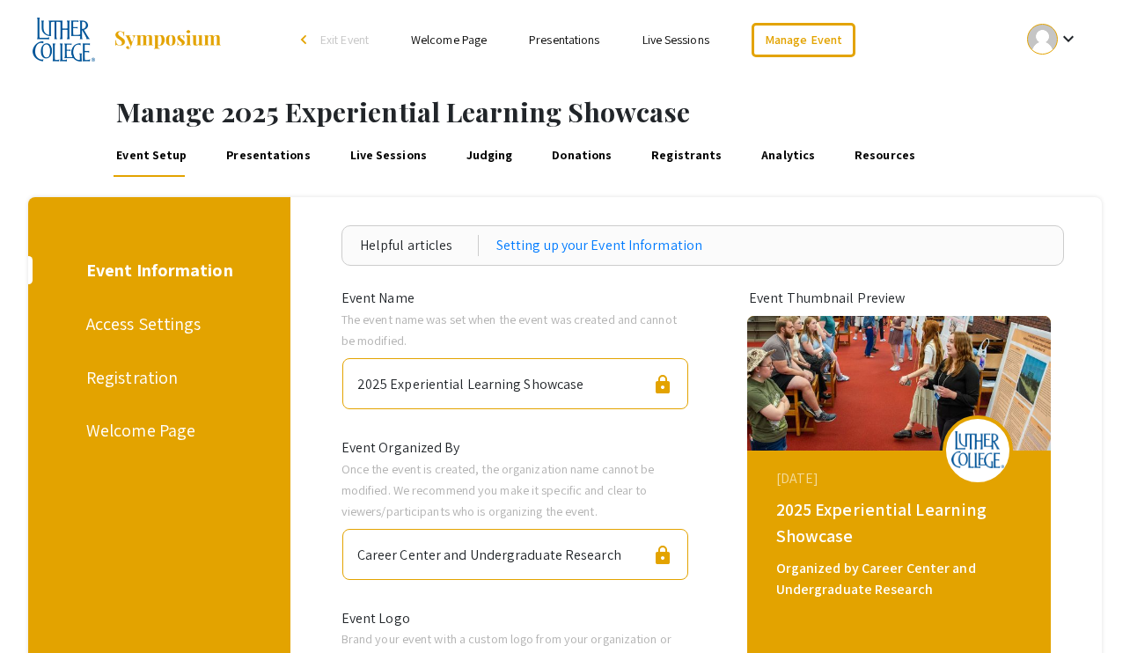
click at [561, 39] on link "Presentations" at bounding box center [564, 40] width 70 height 16
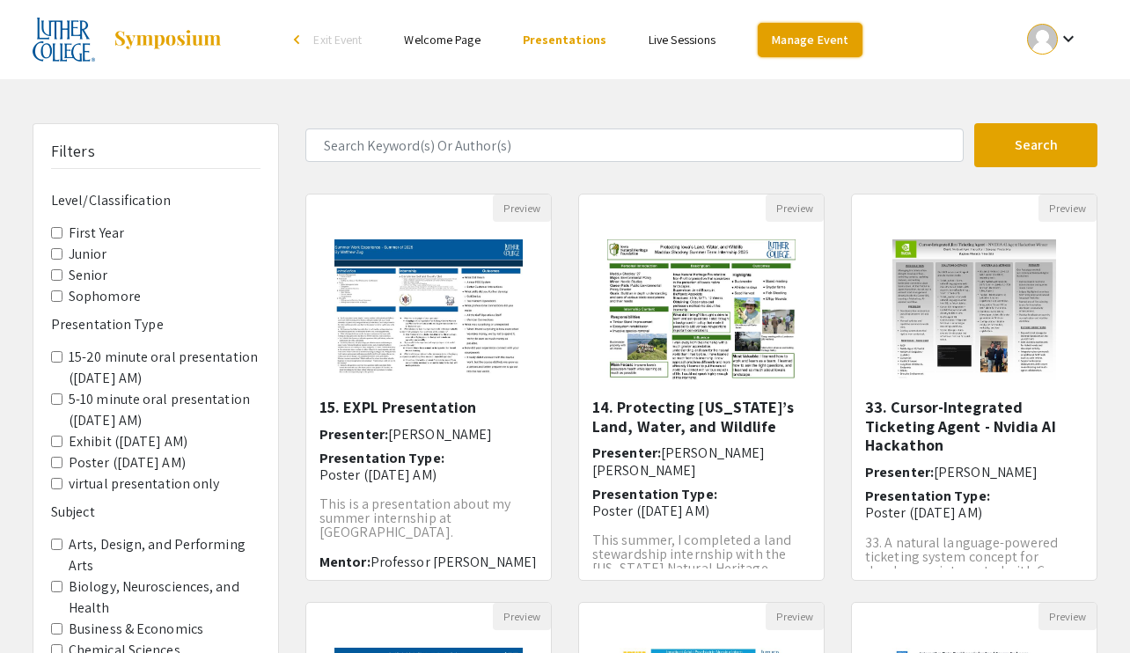
click at [820, 40] on link "Manage Event" at bounding box center [810, 40] width 104 height 34
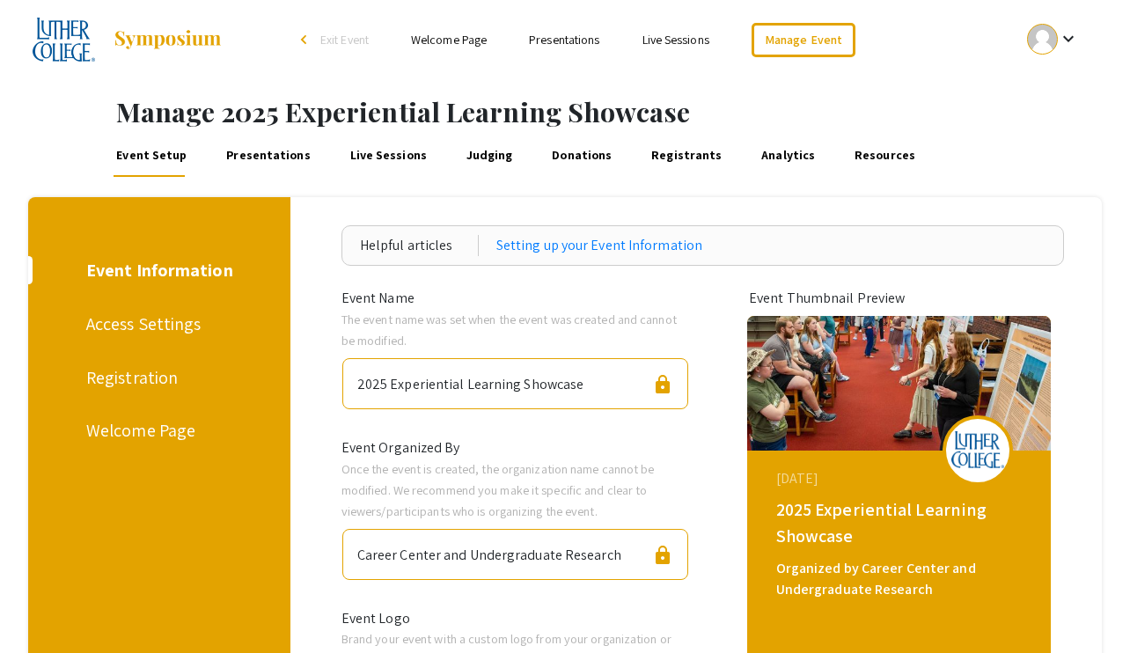
click at [254, 152] on link "Presentations" at bounding box center [269, 156] width 90 height 42
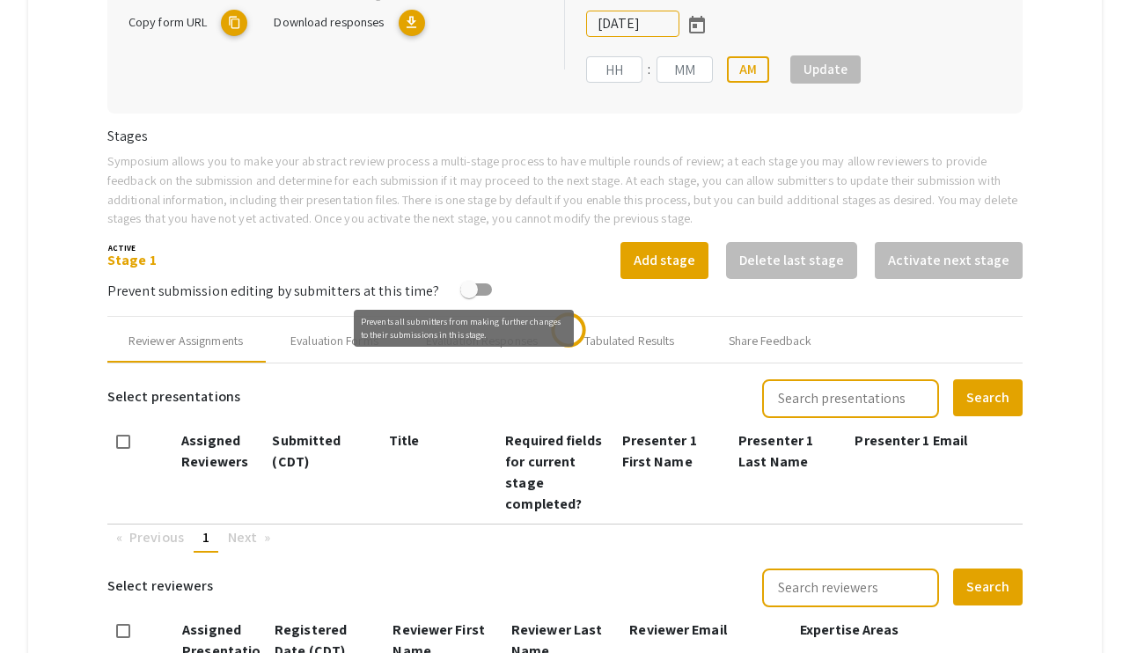
scroll to position [484, 0]
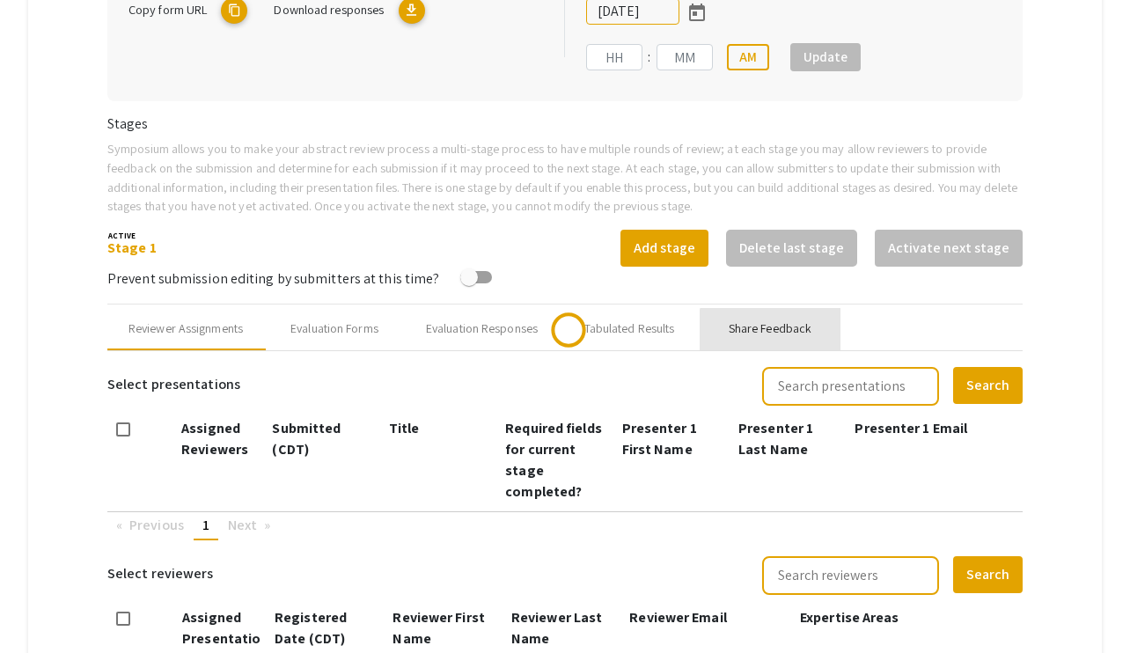
click at [782, 330] on div "Share Feedback" at bounding box center [770, 328] width 83 height 18
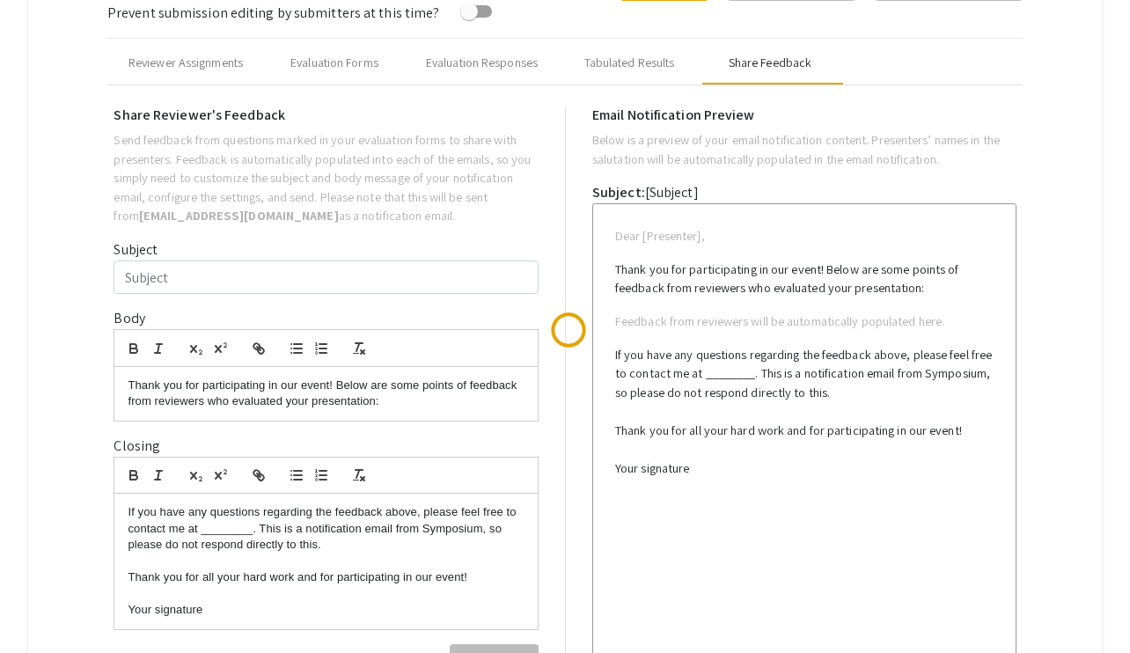
type input "[DATE]"
type input "11"
type input "59"
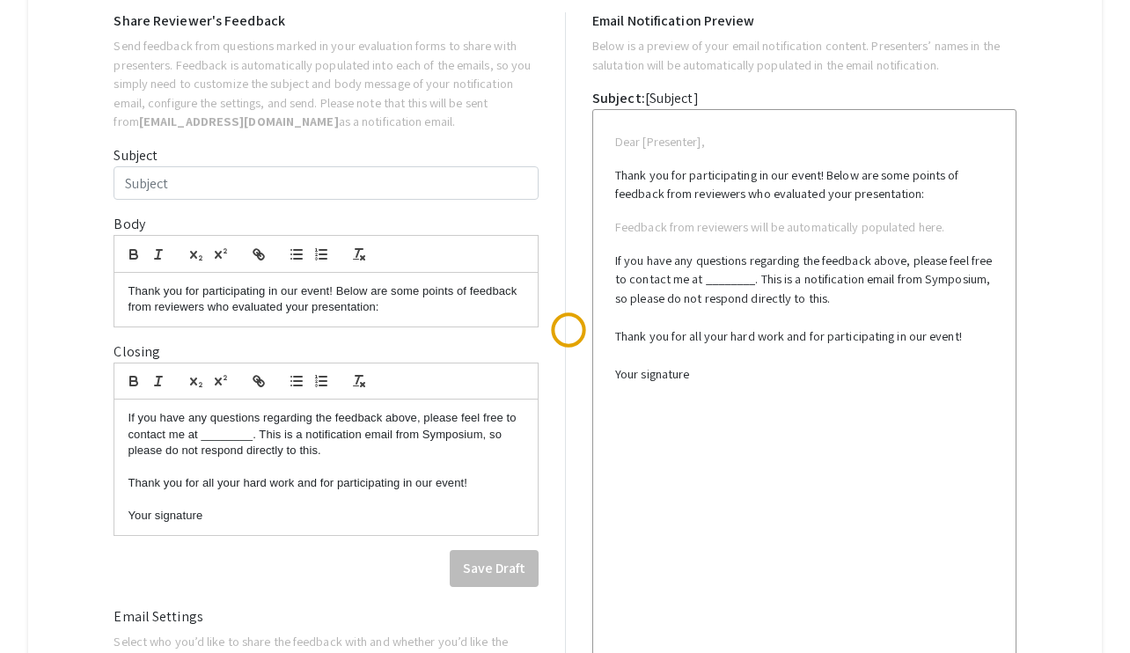
type input "Experiential Learning Showcase Presenter Information"
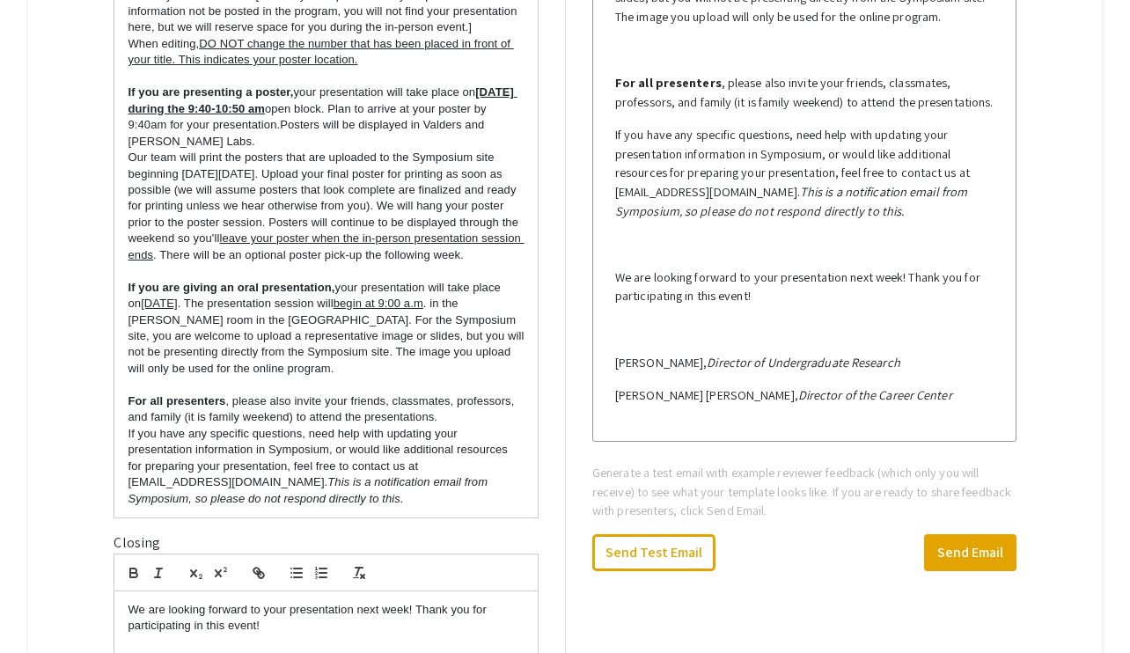
scroll to position [0, 0]
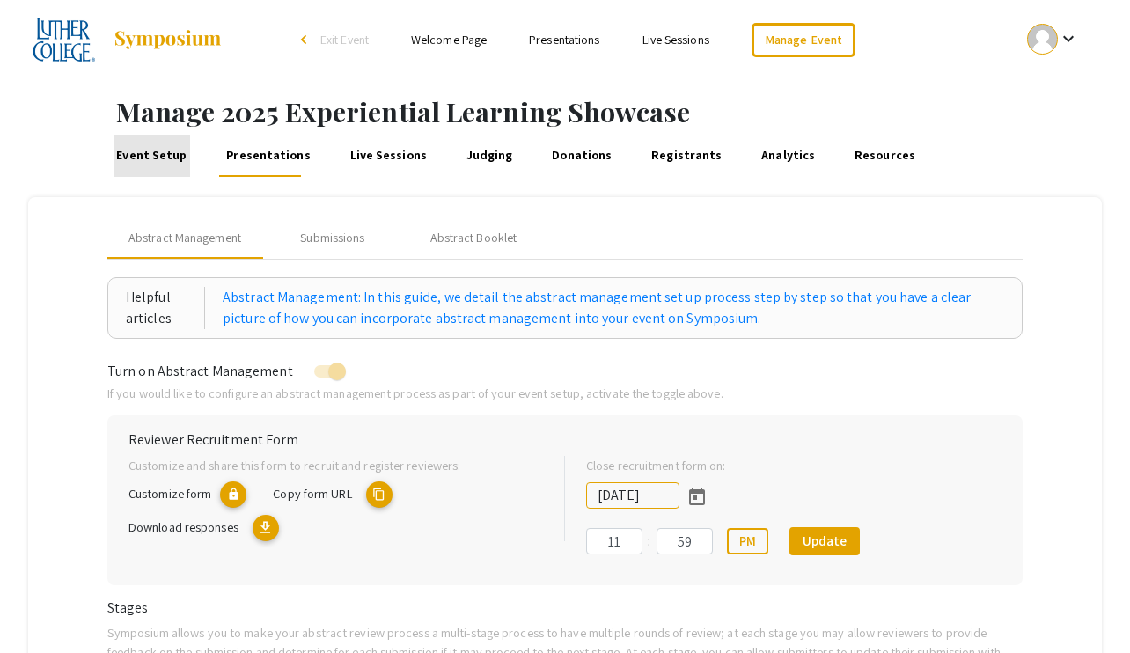
click at [162, 157] on link "Event Setup" at bounding box center [152, 156] width 77 height 42
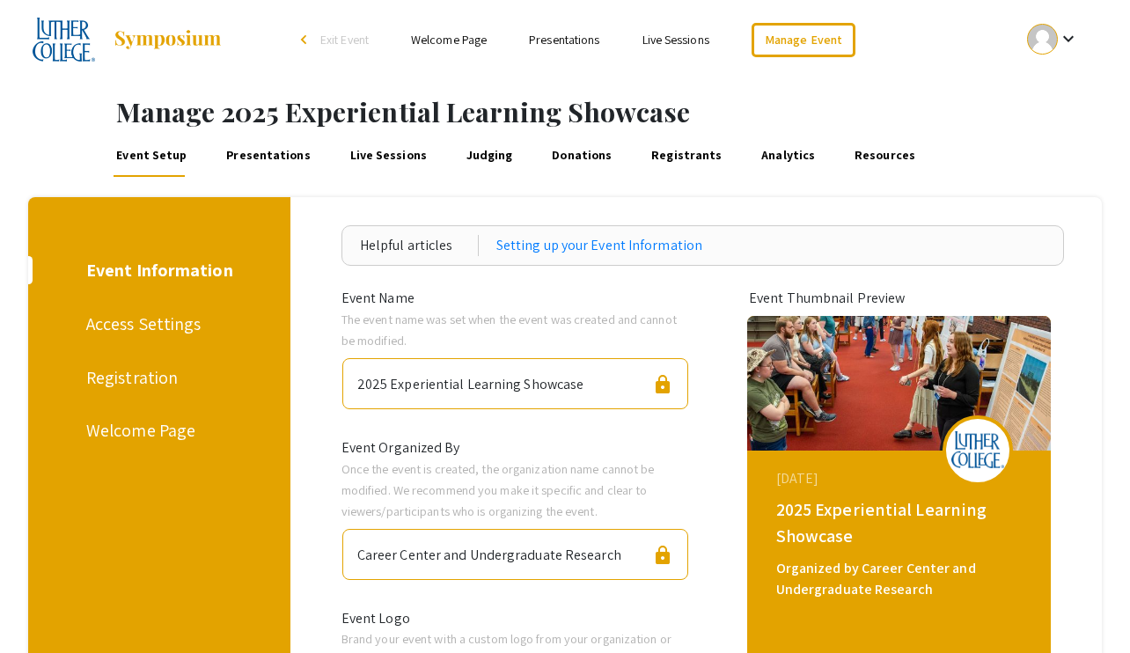
click at [554, 37] on link "Presentations" at bounding box center [564, 40] width 70 height 16
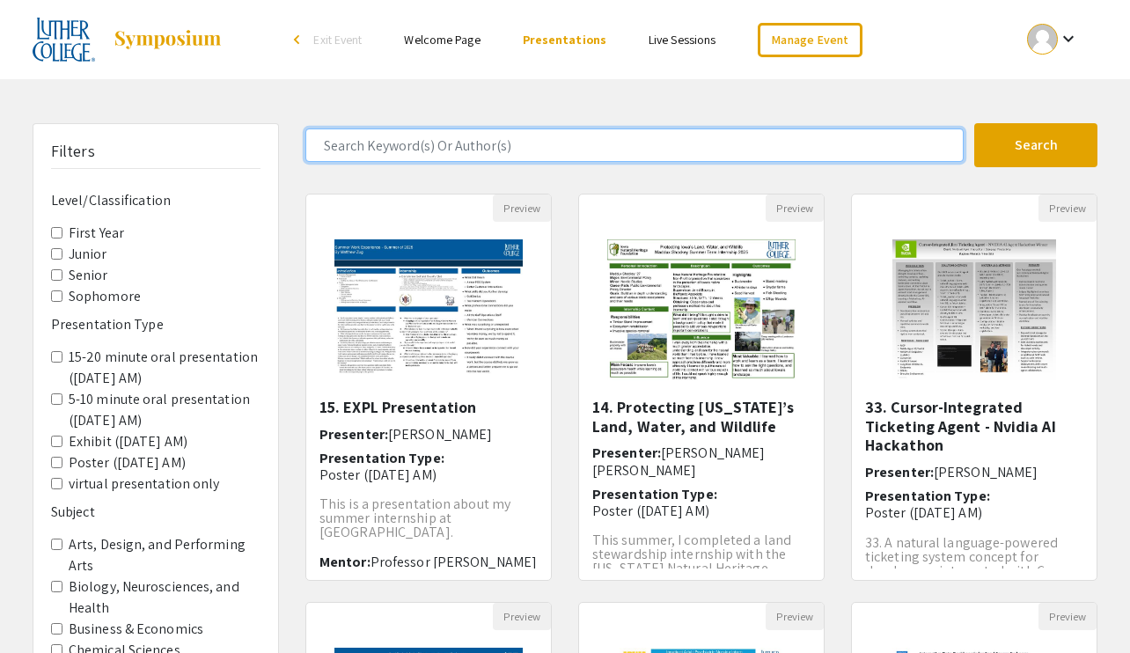
click at [414, 150] on input "Search Keyword(s) Or Author(s)" at bounding box center [634, 144] width 658 height 33
type input "kenai"
click at [861, 123] on button "Search" at bounding box center [1035, 145] width 123 height 44
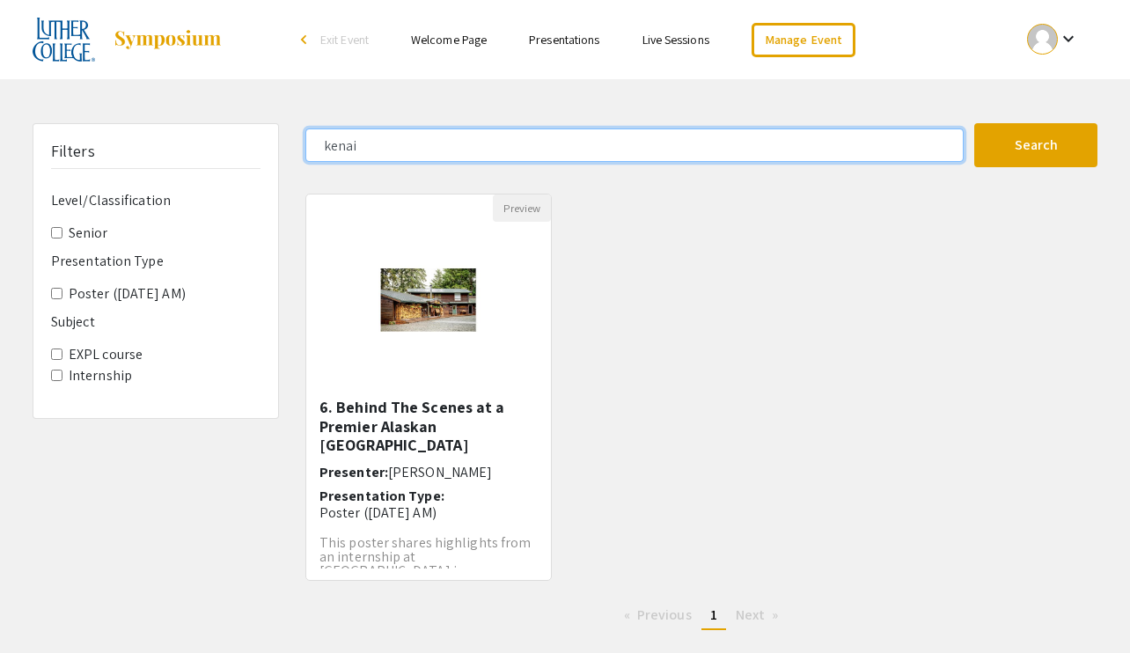
drag, startPoint x: 582, startPoint y: 139, endPoint x: 243, endPoint y: 136, distance: 338.8
click at [243, 136] on div "Filters Level/Classification Senior Presentation Type Poster ([DATE] AM) Subjec…" at bounding box center [564, 383] width 1091 height 521
click at [861, 123] on button "Search" at bounding box center [1035, 145] width 123 height 44
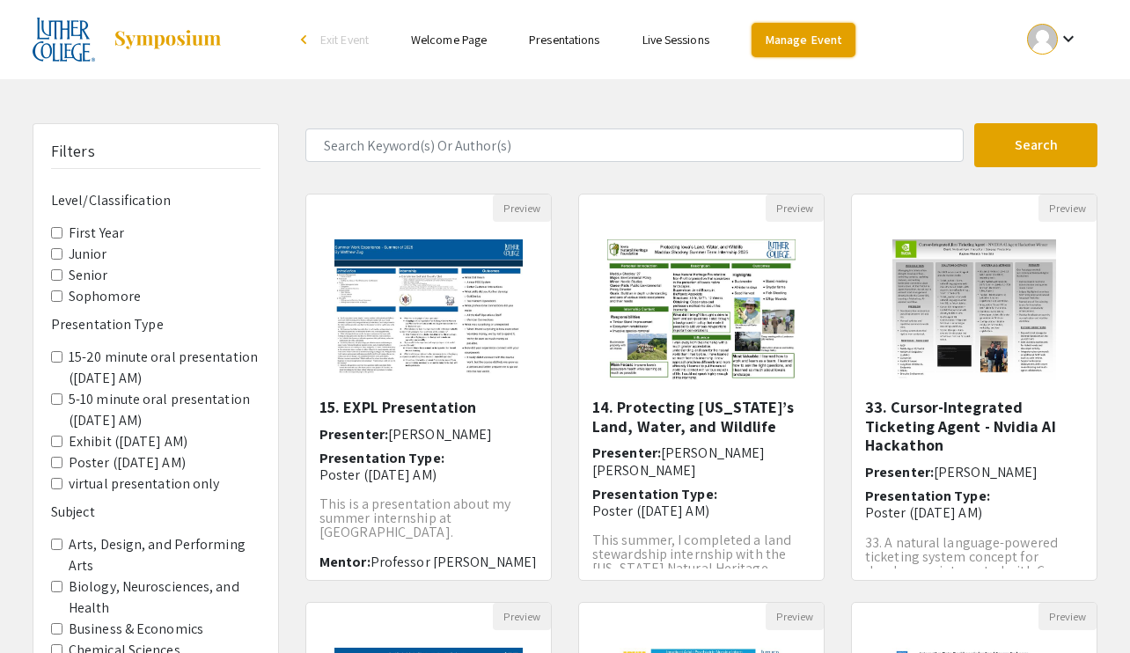
click at [811, 39] on link "Manage Event" at bounding box center [804, 40] width 104 height 34
